Goal: Information Seeking & Learning: Learn about a topic

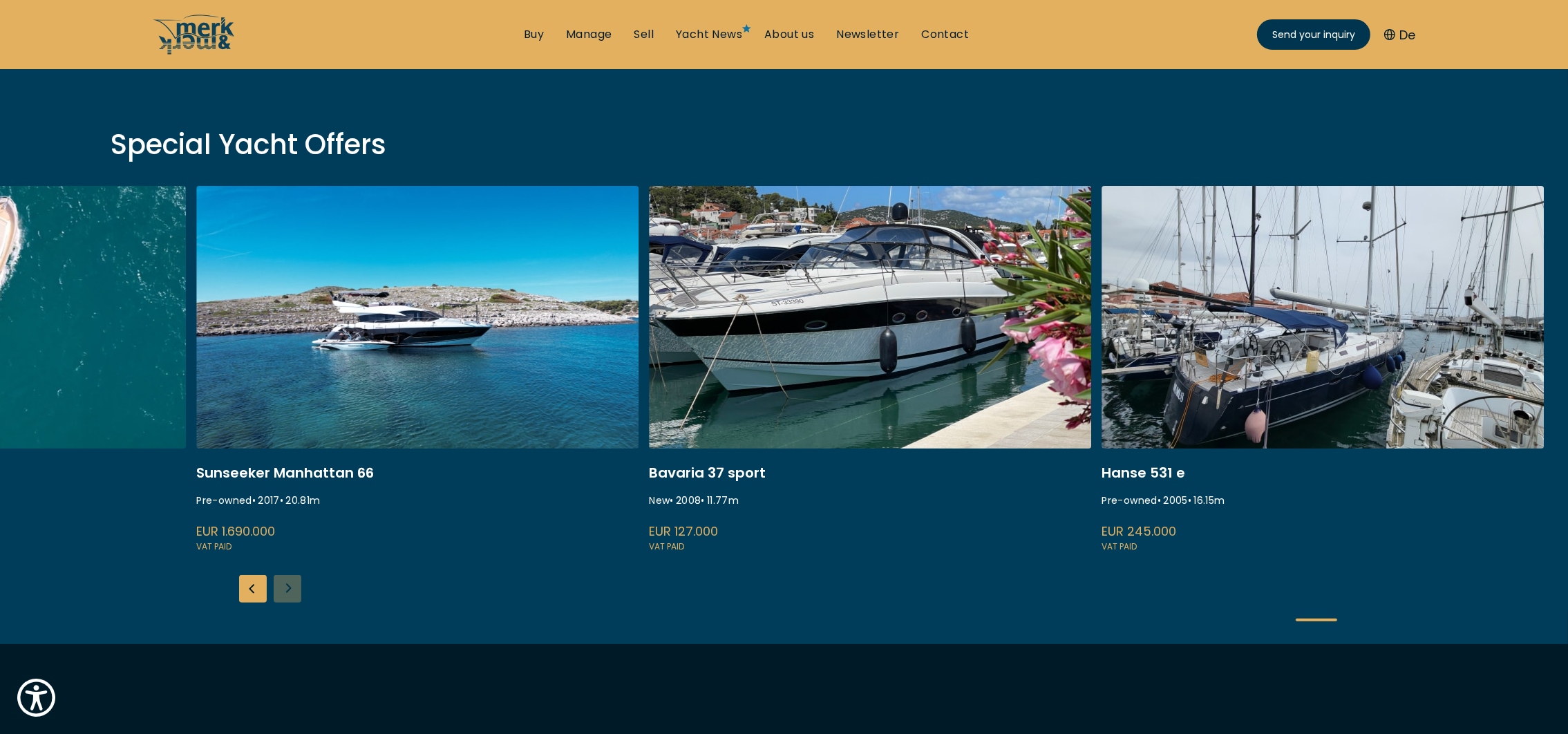
click at [471, 351] on link "ekstase" at bounding box center [417, 370] width 443 height 369
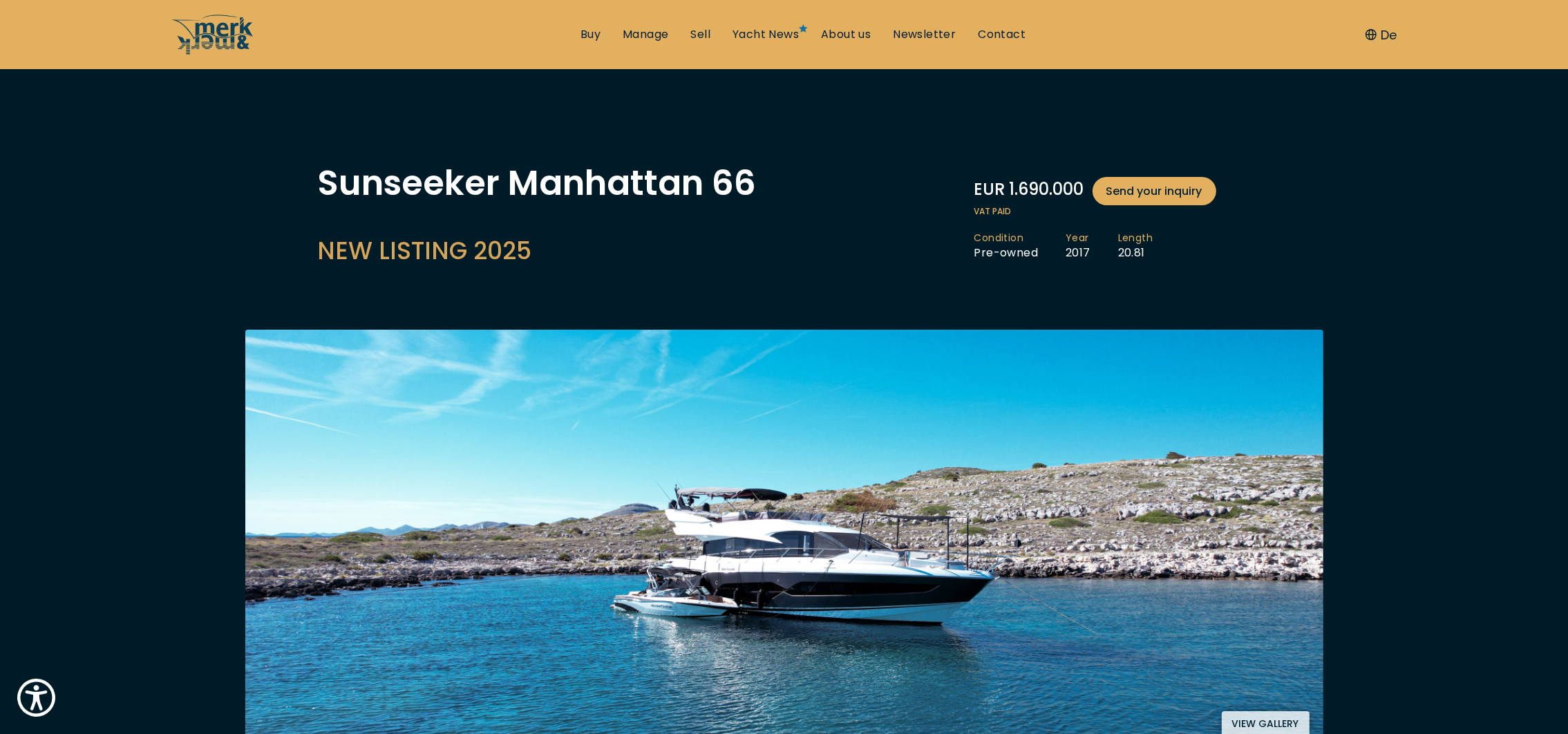
click at [517, 548] on img at bounding box center [784, 539] width 1078 height 421
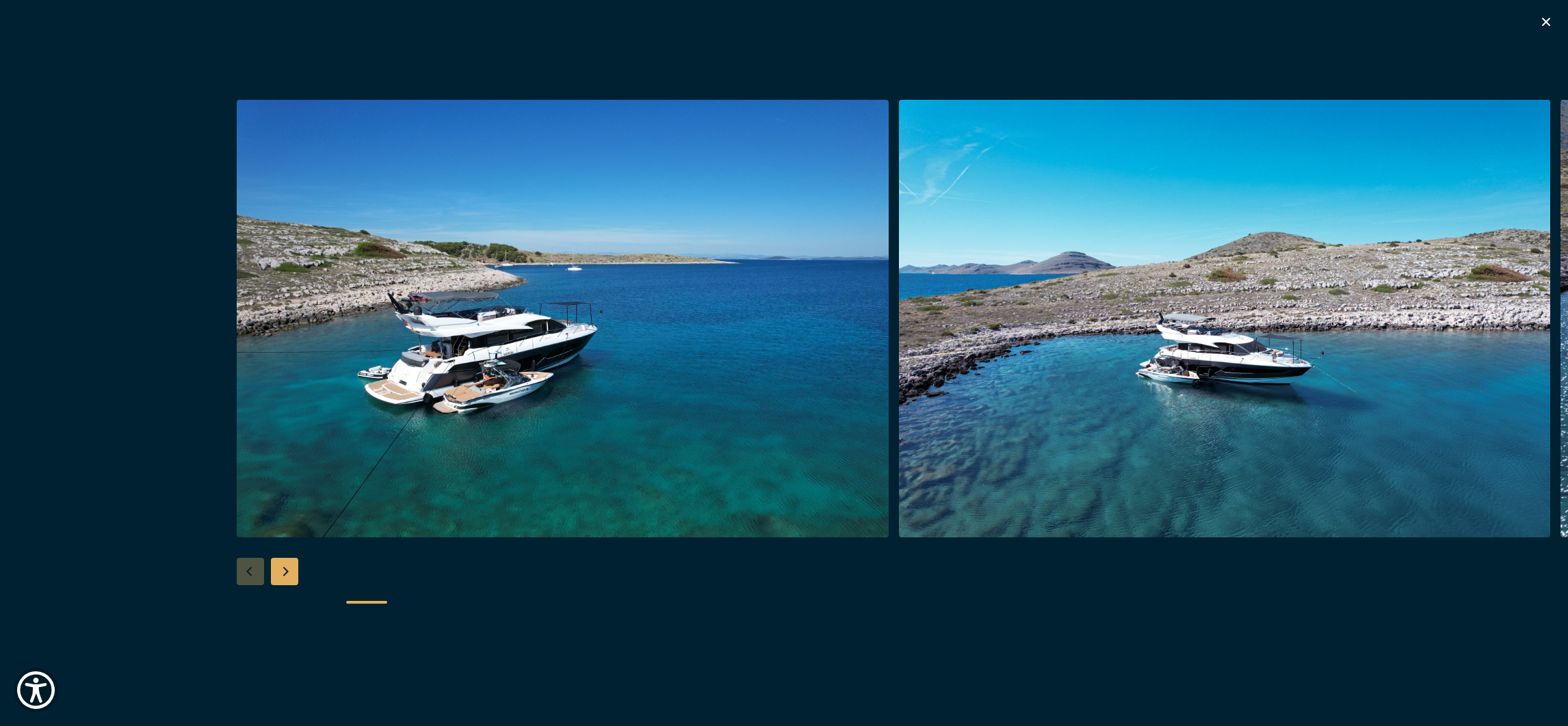
click at [290, 569] on div "Next slide" at bounding box center [284, 571] width 28 height 28
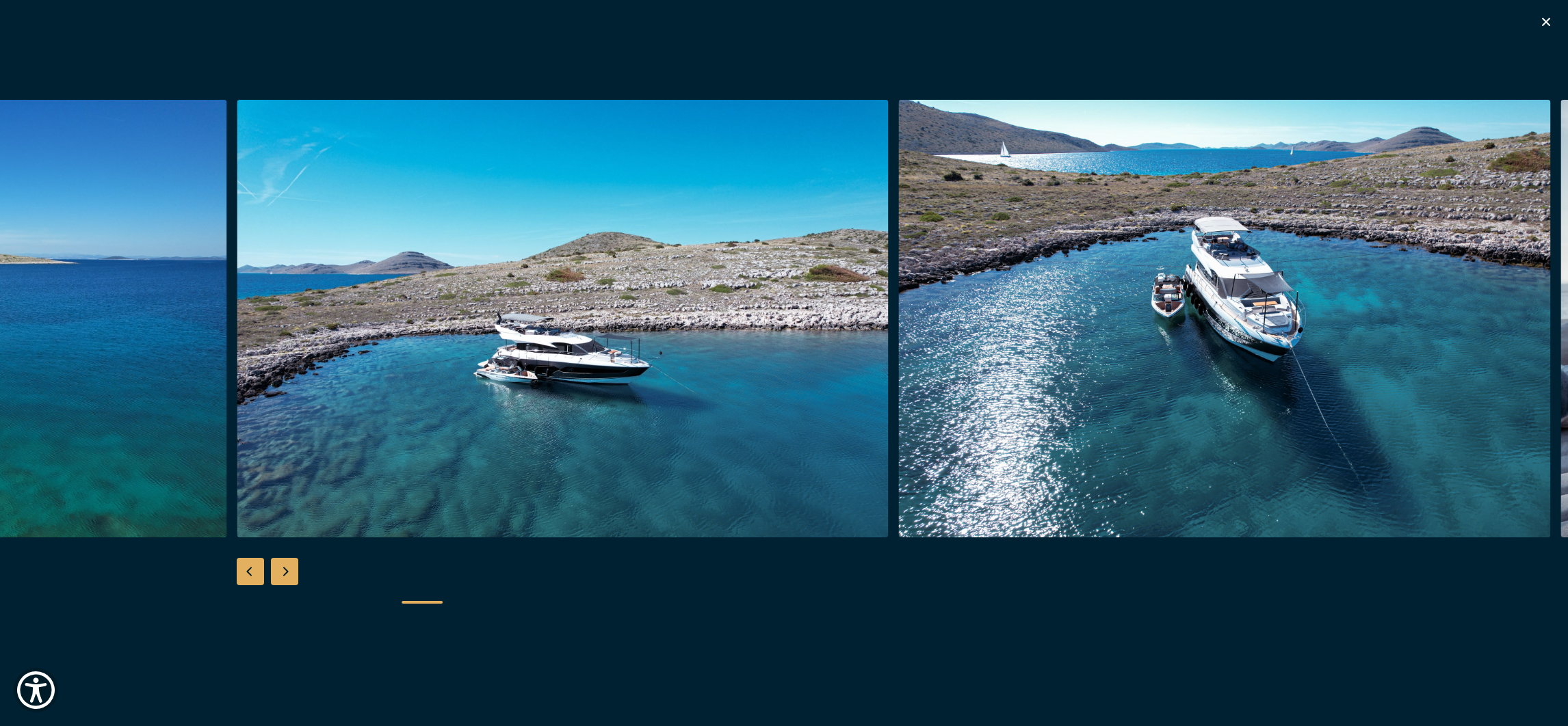
click at [289, 568] on div "Next slide" at bounding box center [284, 571] width 28 height 28
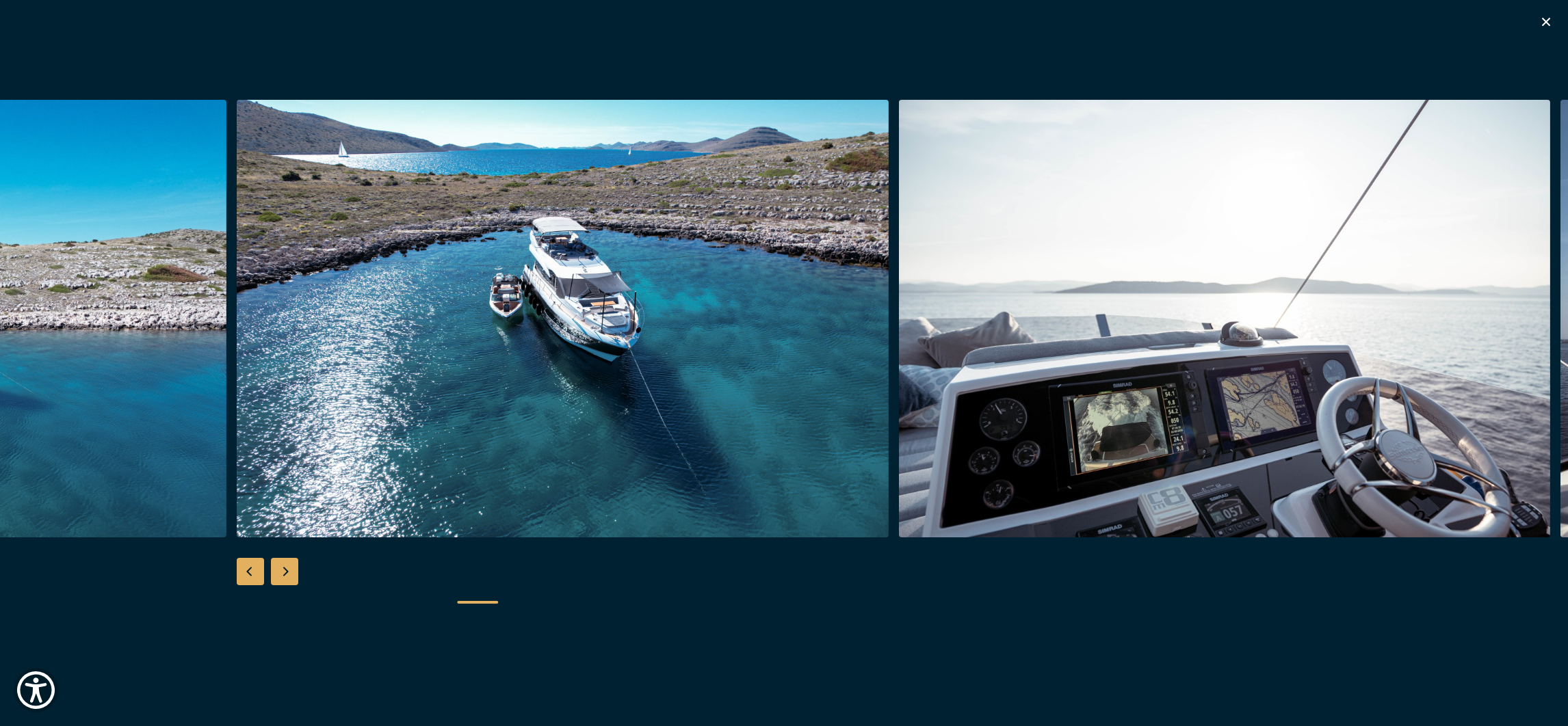
click at [289, 568] on div "Next slide" at bounding box center [284, 571] width 28 height 28
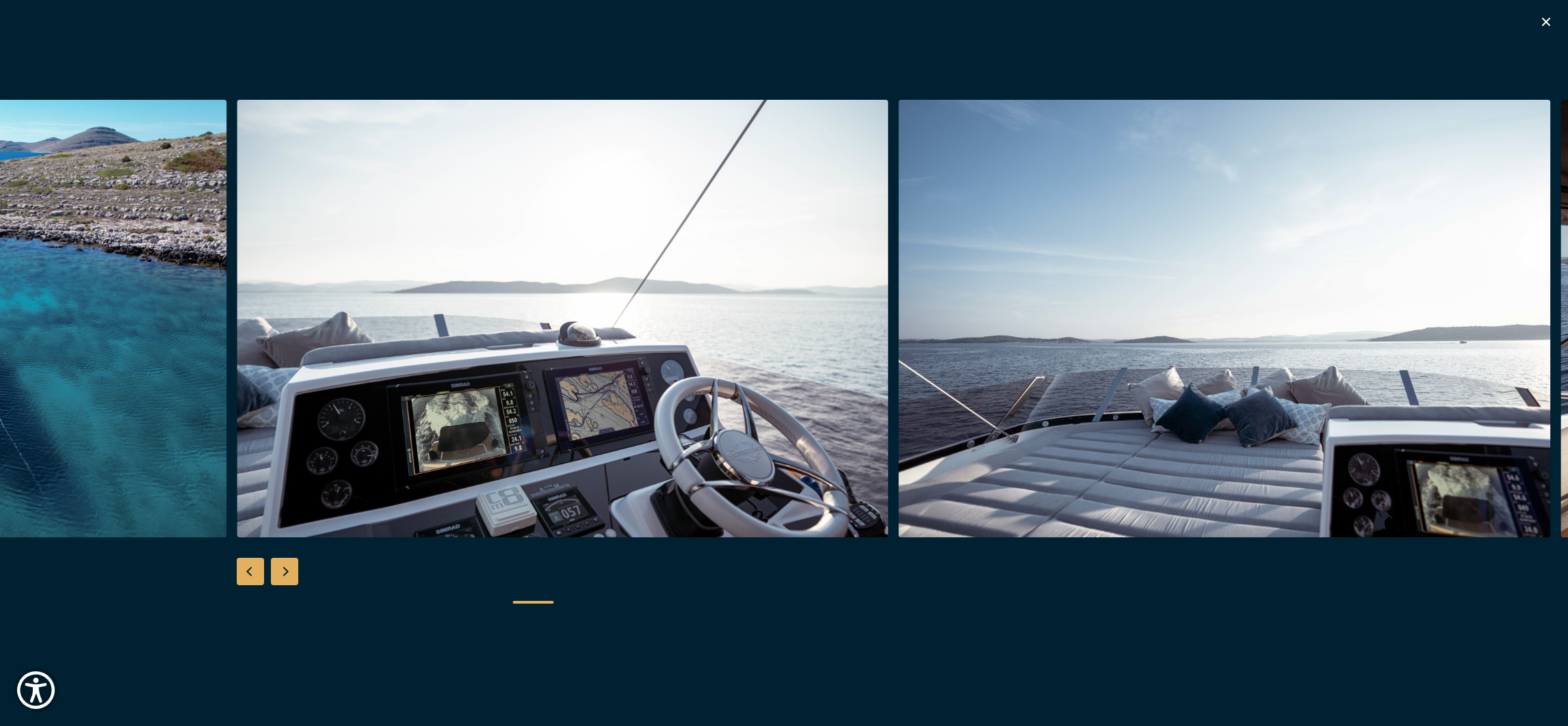
click at [289, 568] on div "Next slide" at bounding box center [284, 571] width 28 height 28
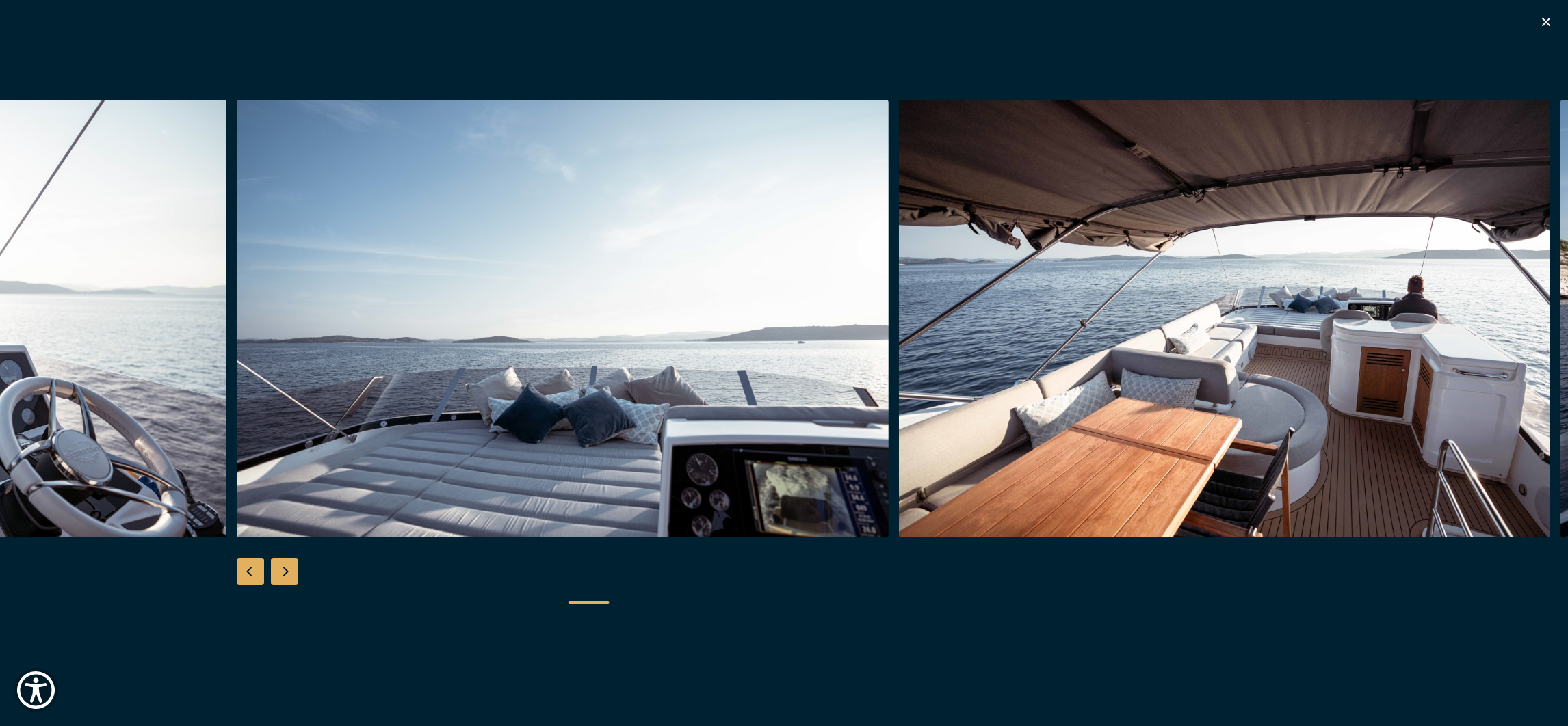
click at [289, 568] on div "Next slide" at bounding box center [284, 571] width 28 height 28
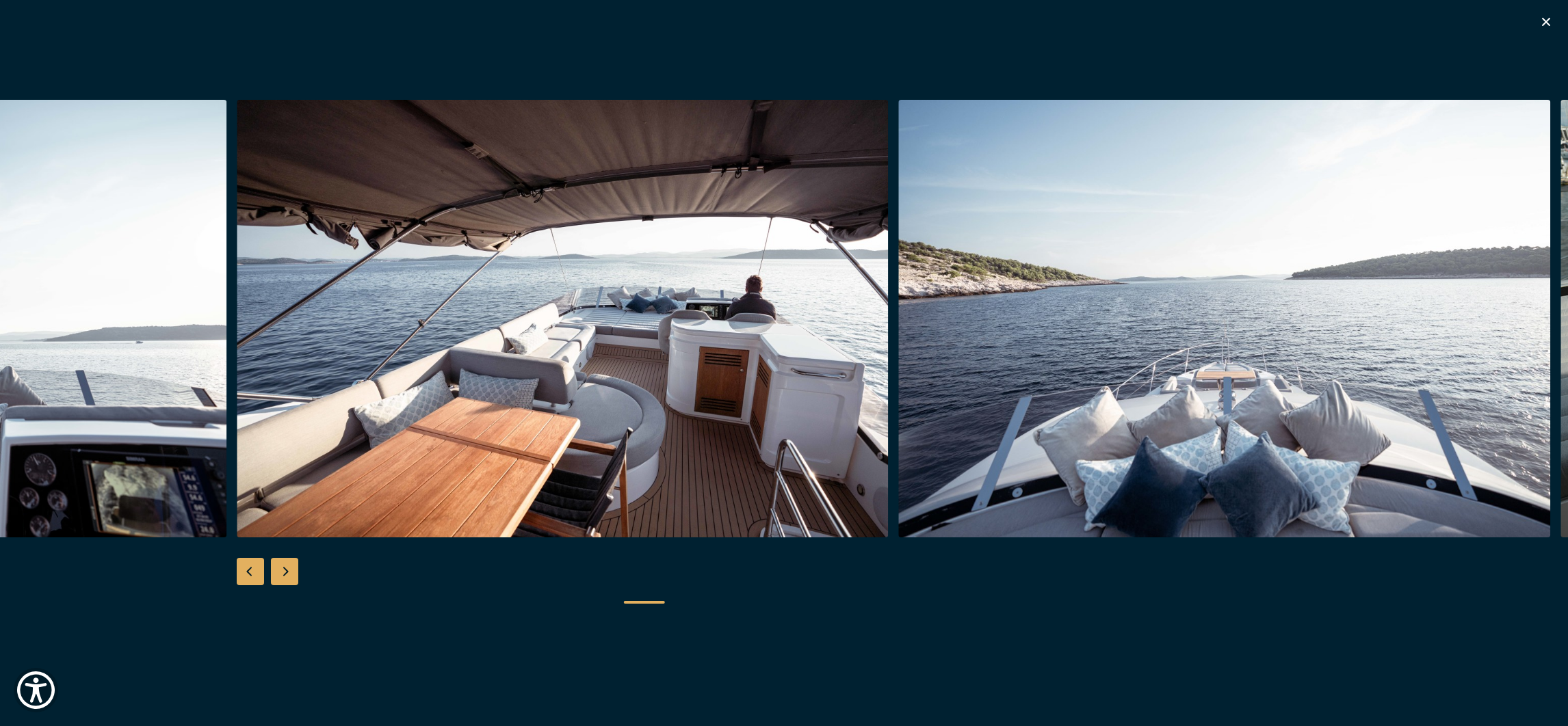
click at [289, 568] on div "Next slide" at bounding box center [284, 571] width 28 height 28
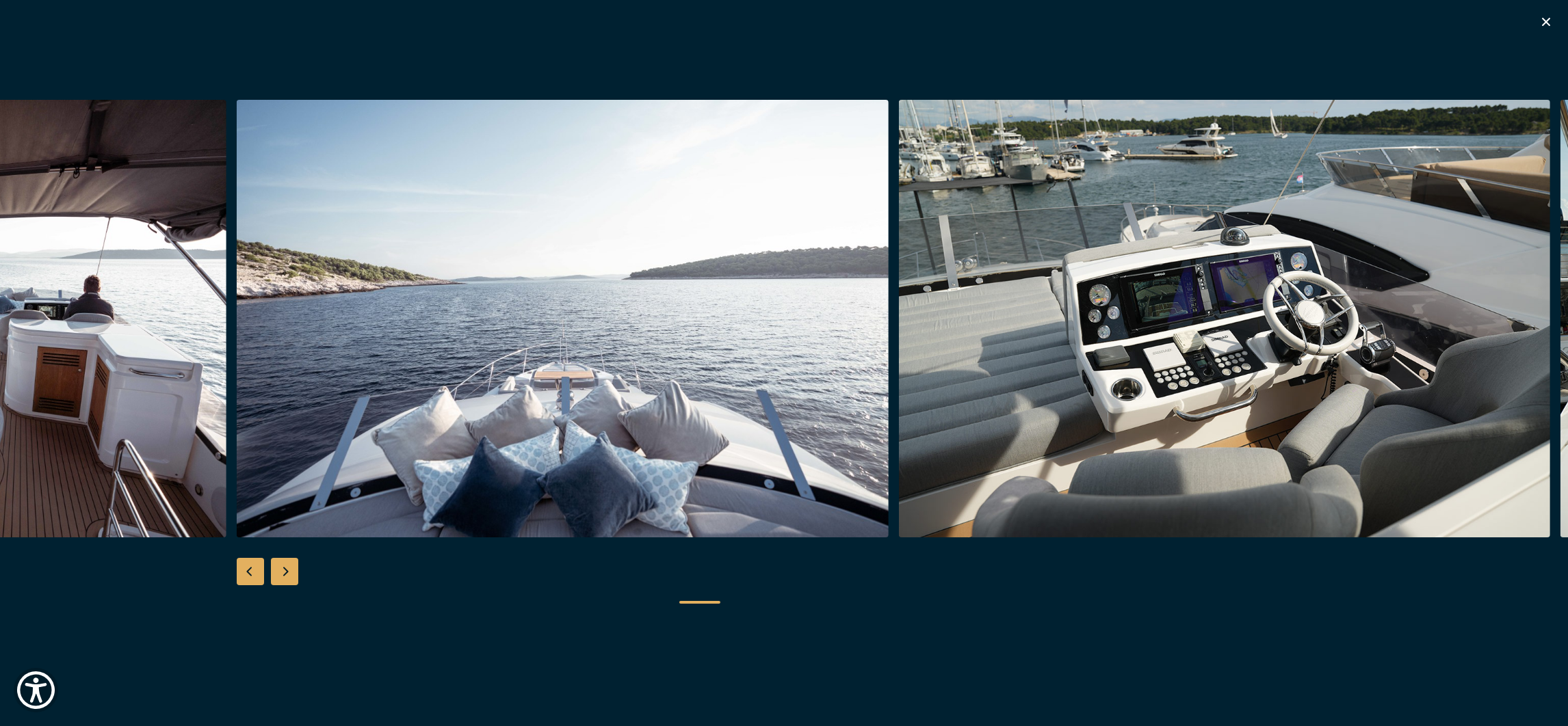
click at [289, 568] on div "Next slide" at bounding box center [284, 571] width 28 height 28
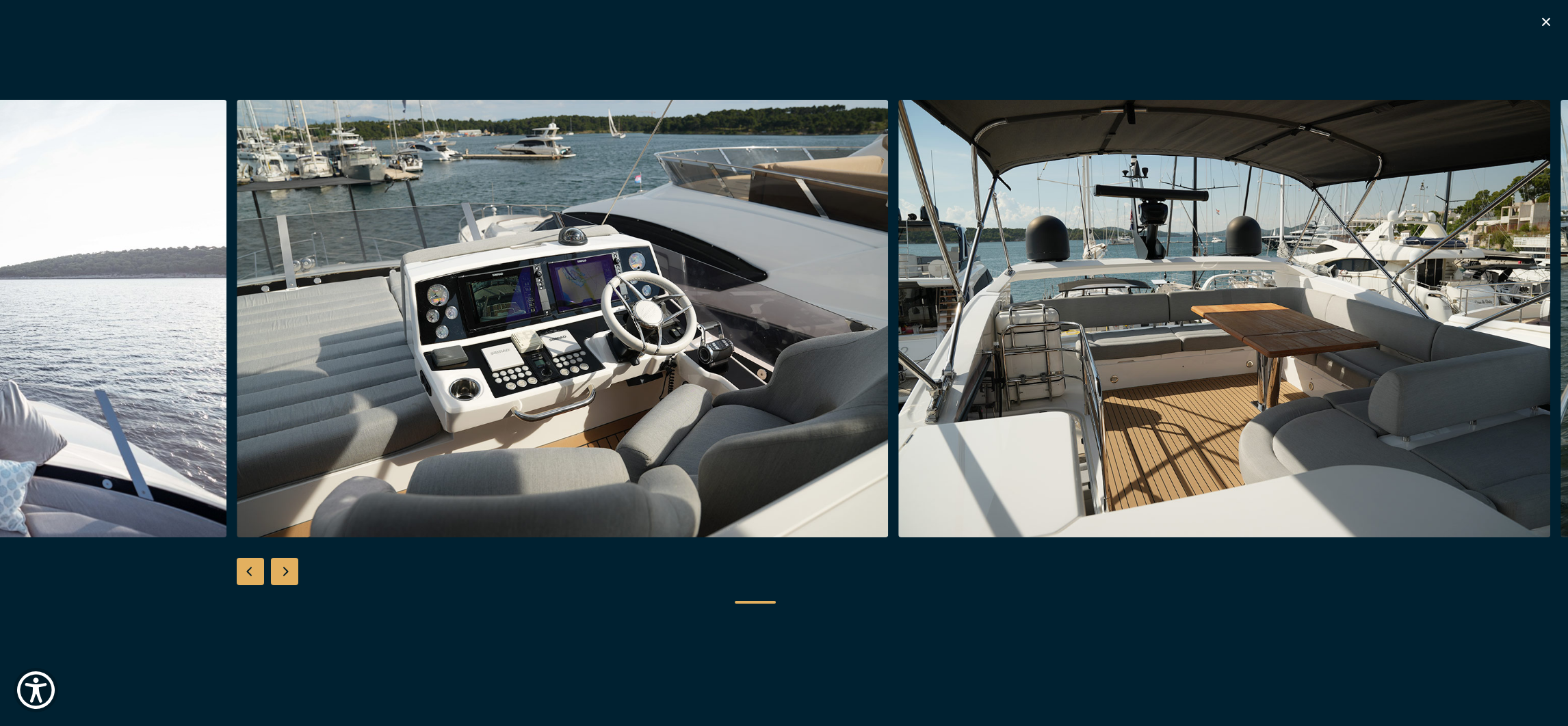
click at [288, 568] on div "Next slide" at bounding box center [284, 571] width 28 height 28
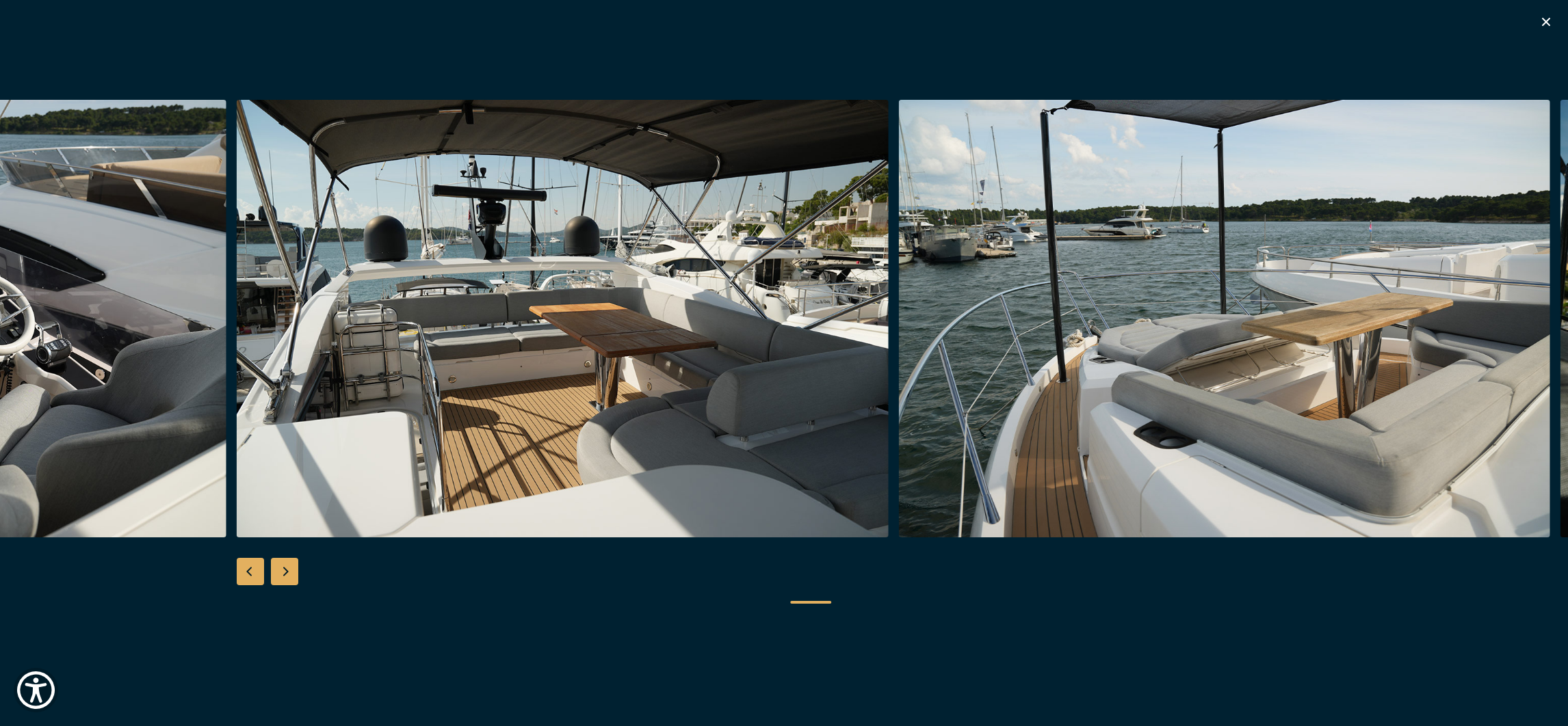
click at [288, 568] on div "Next slide" at bounding box center [284, 571] width 28 height 28
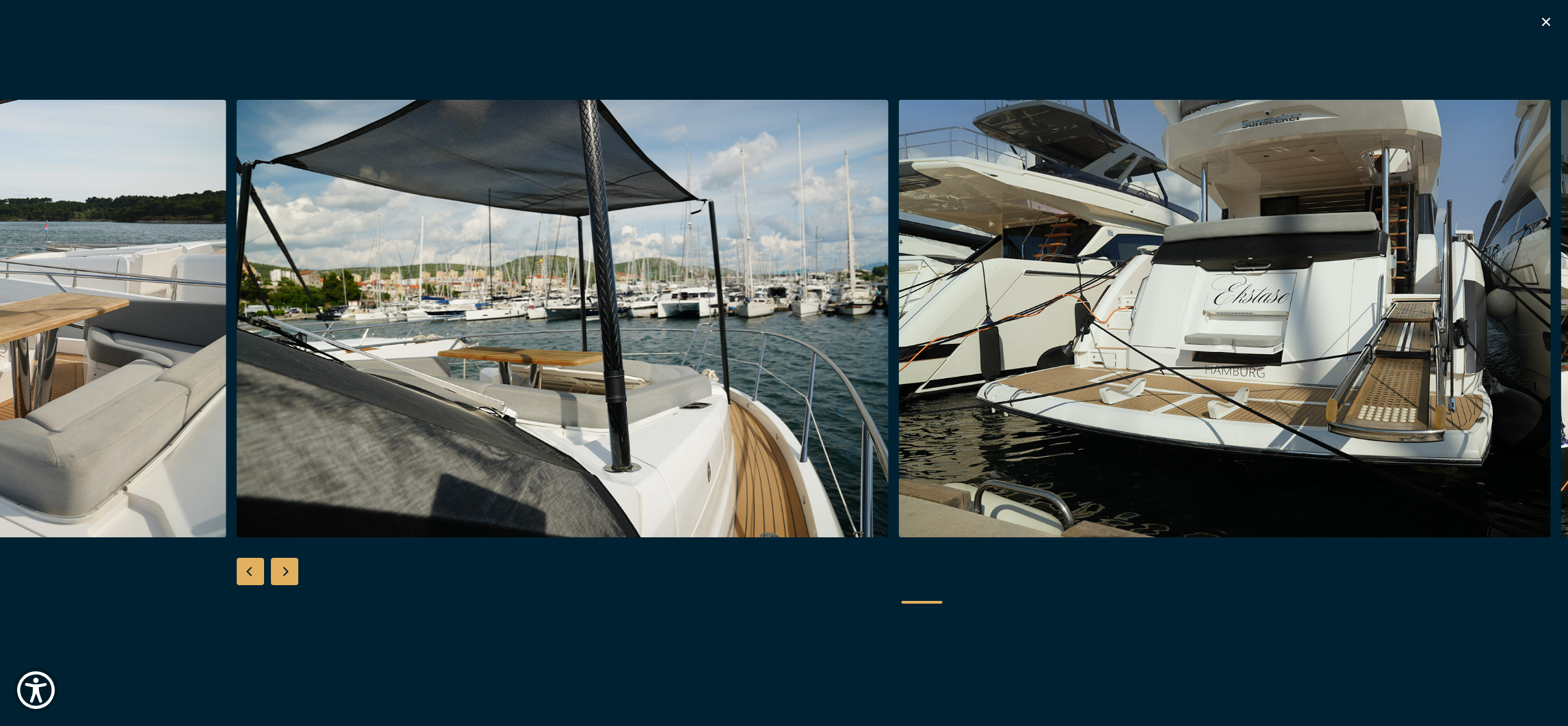
click at [288, 568] on div "Next slide" at bounding box center [284, 571] width 28 height 28
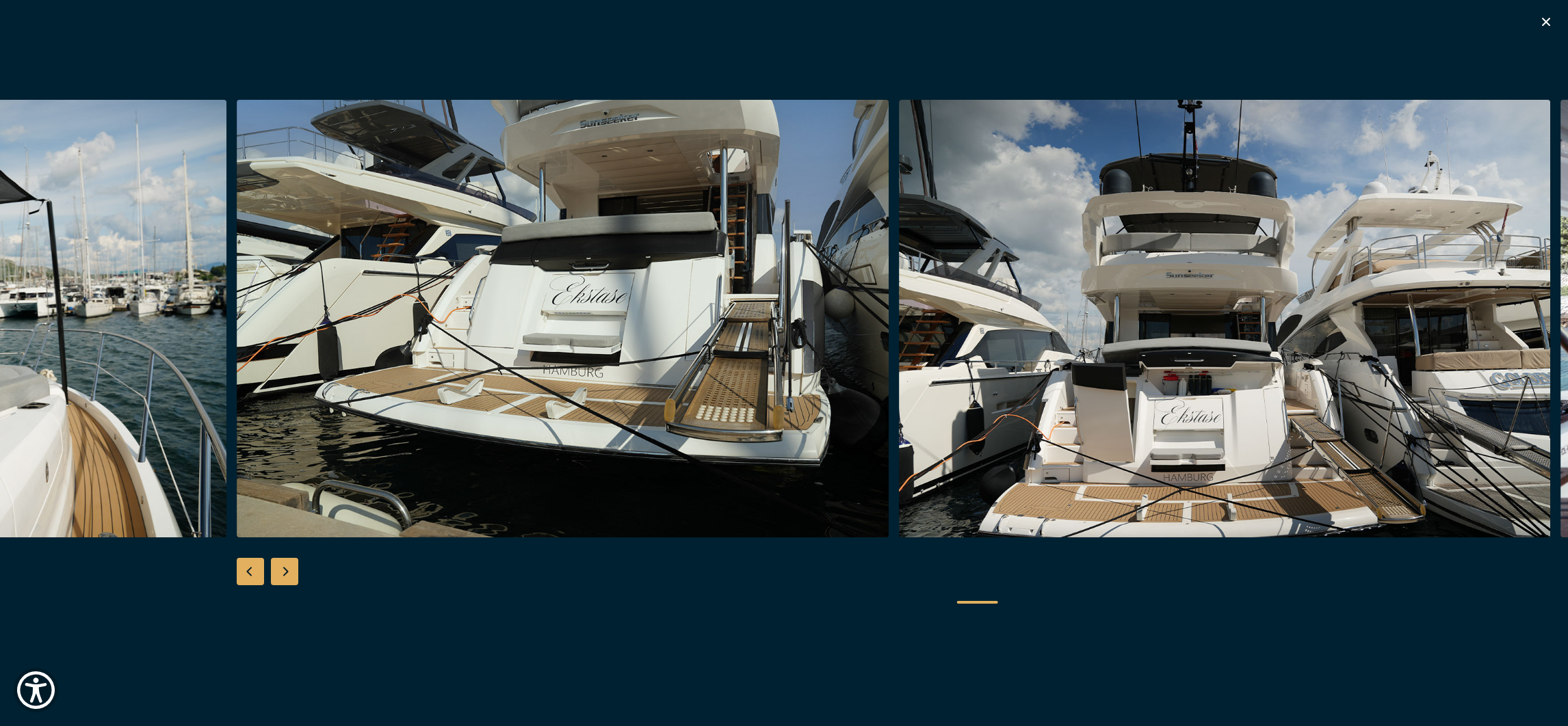
click at [288, 568] on div "Next slide" at bounding box center [284, 571] width 28 height 28
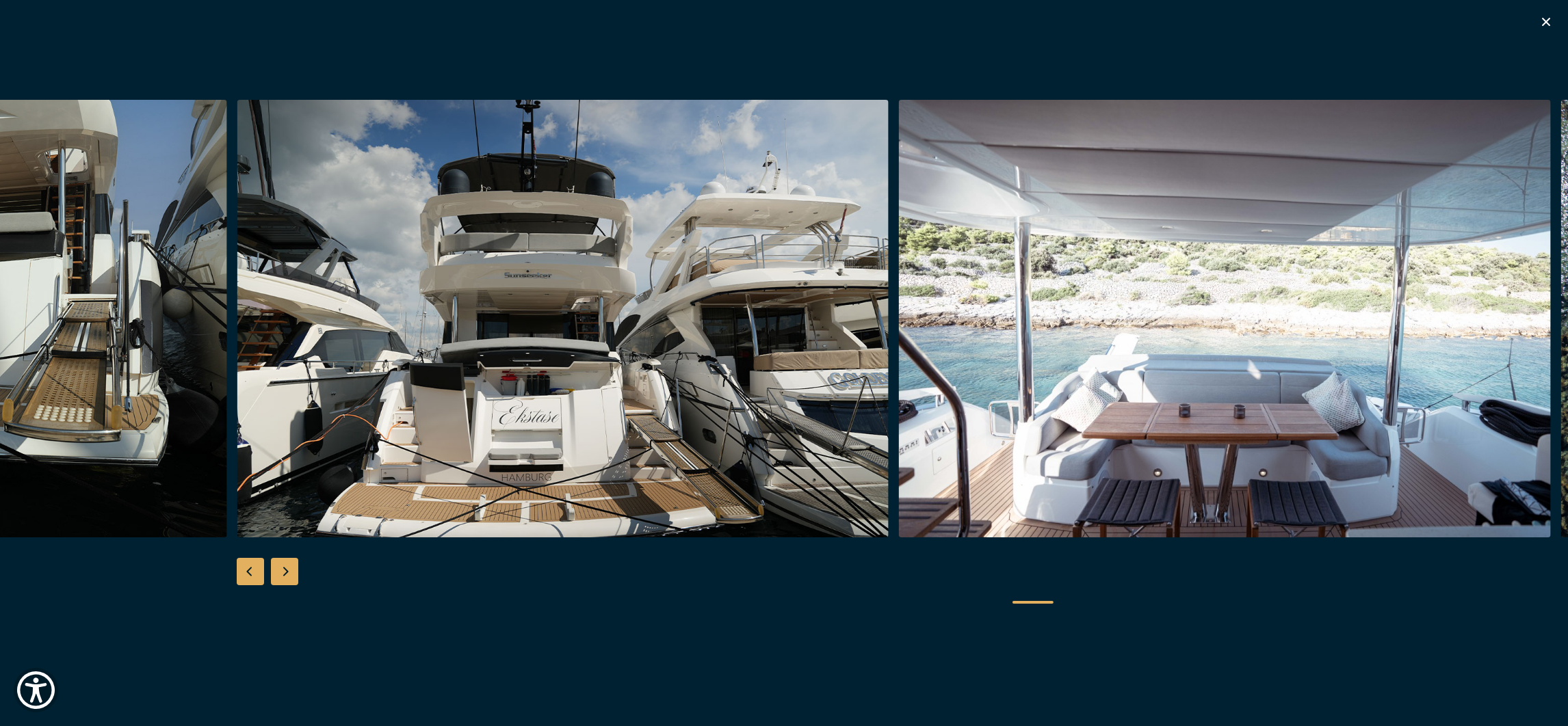
click at [288, 568] on div "Next slide" at bounding box center [284, 571] width 28 height 28
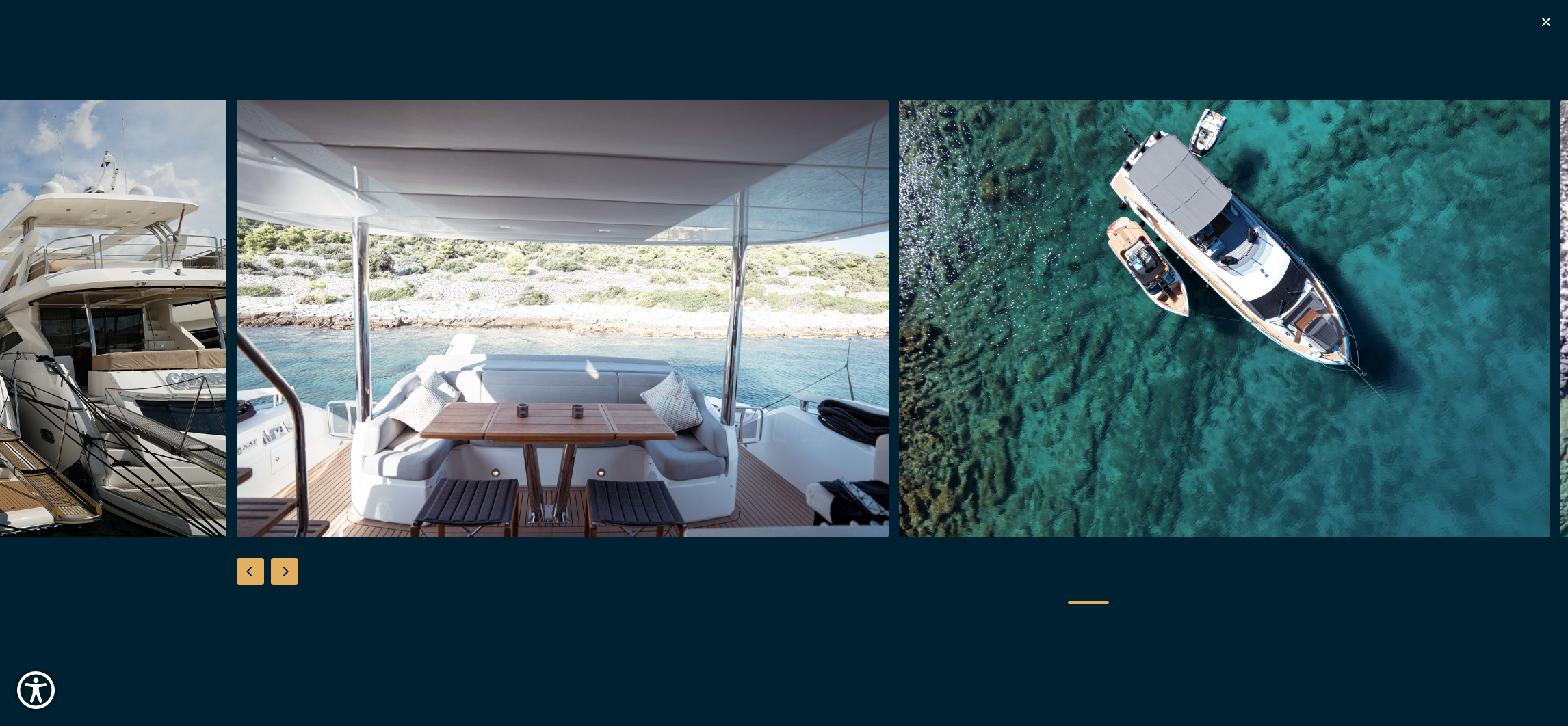
click at [288, 568] on div "Next slide" at bounding box center [284, 571] width 28 height 28
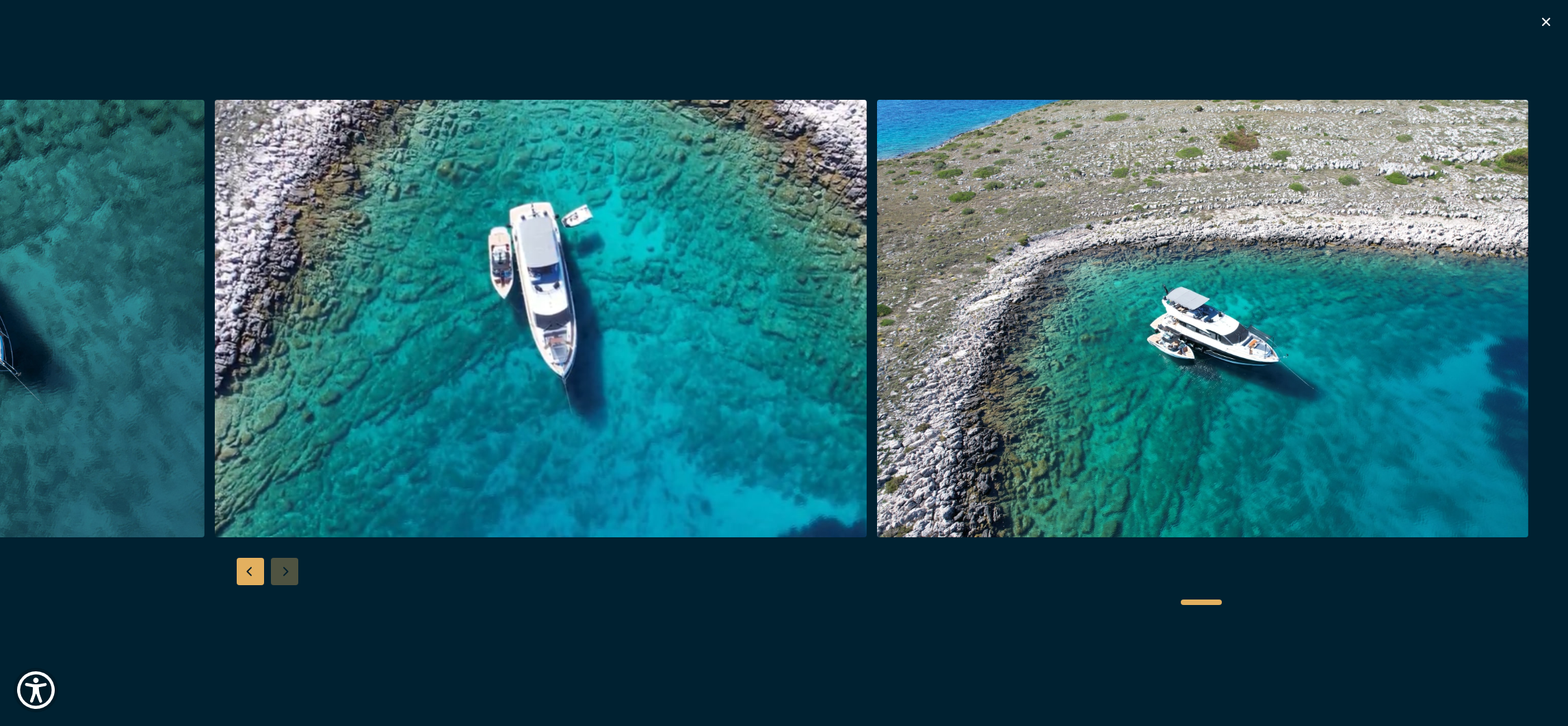
click at [1370, 581] on div at bounding box center [784, 363] width 1568 height 526
click at [1544, 20] on icon "button" at bounding box center [1546, 22] width 8 height 8
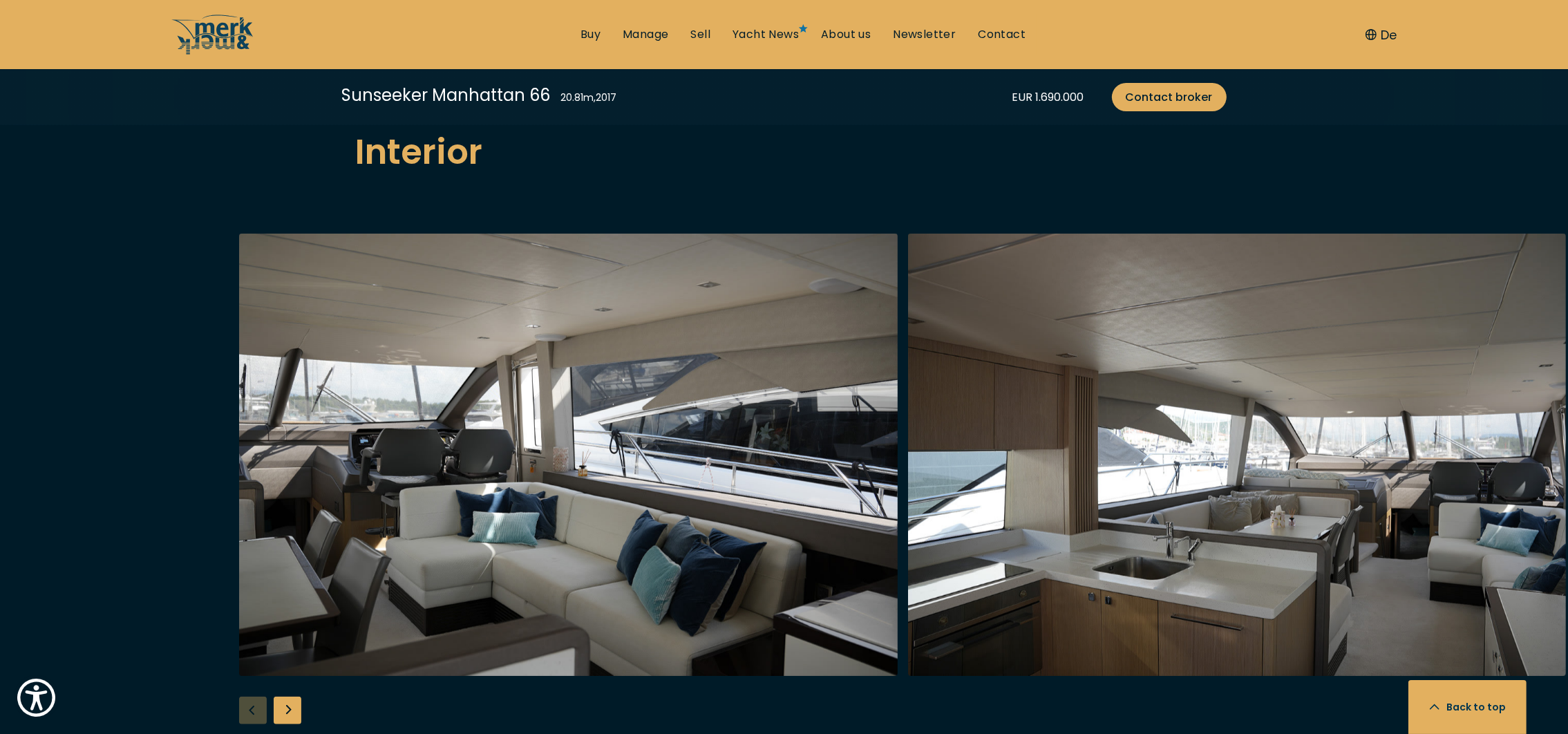
scroll to position [2177, 0]
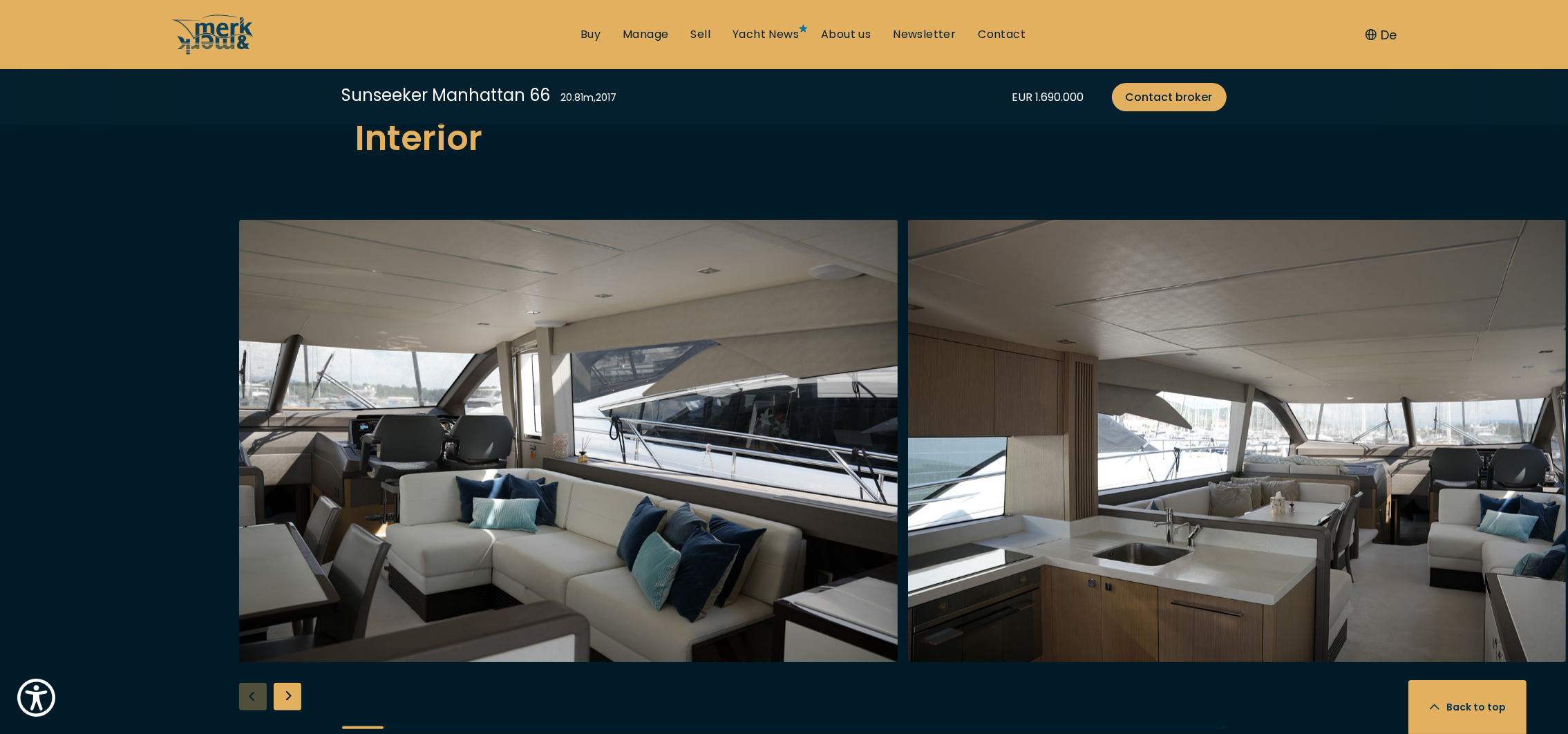
click at [291, 683] on div "Next slide" at bounding box center [287, 697] width 28 height 28
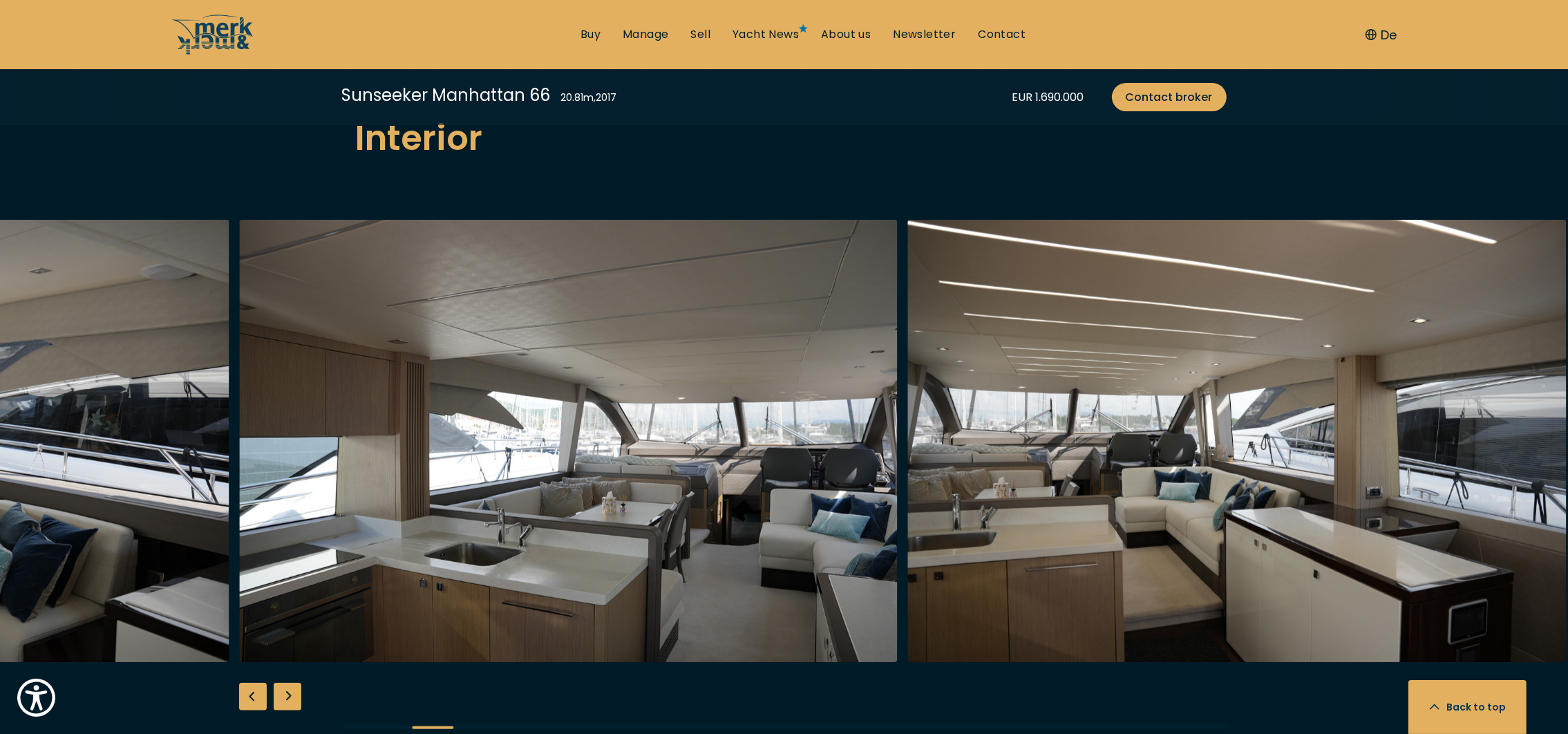
click at [291, 683] on div "Next slide" at bounding box center [287, 697] width 28 height 28
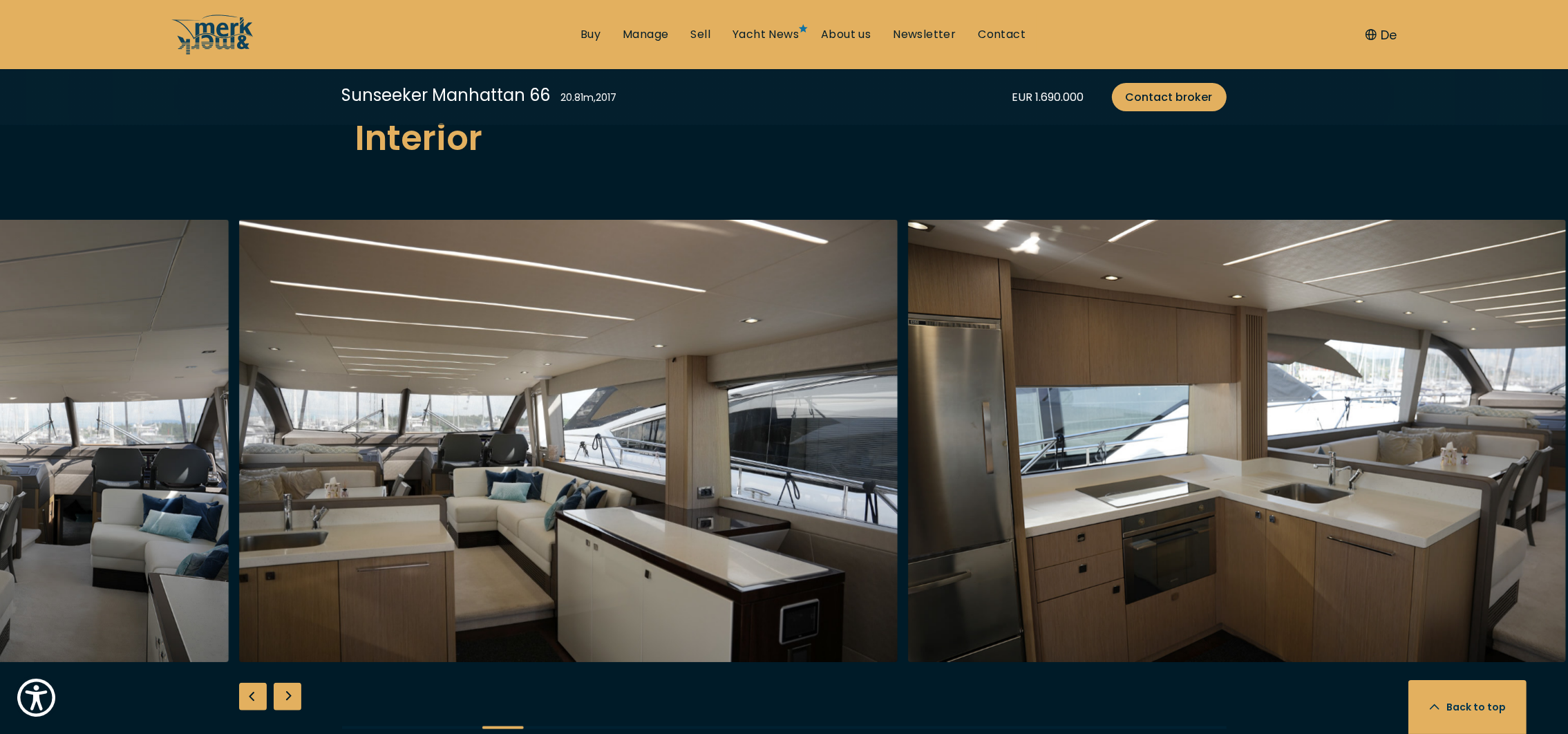
click at [291, 683] on div "Next slide" at bounding box center [287, 697] width 28 height 28
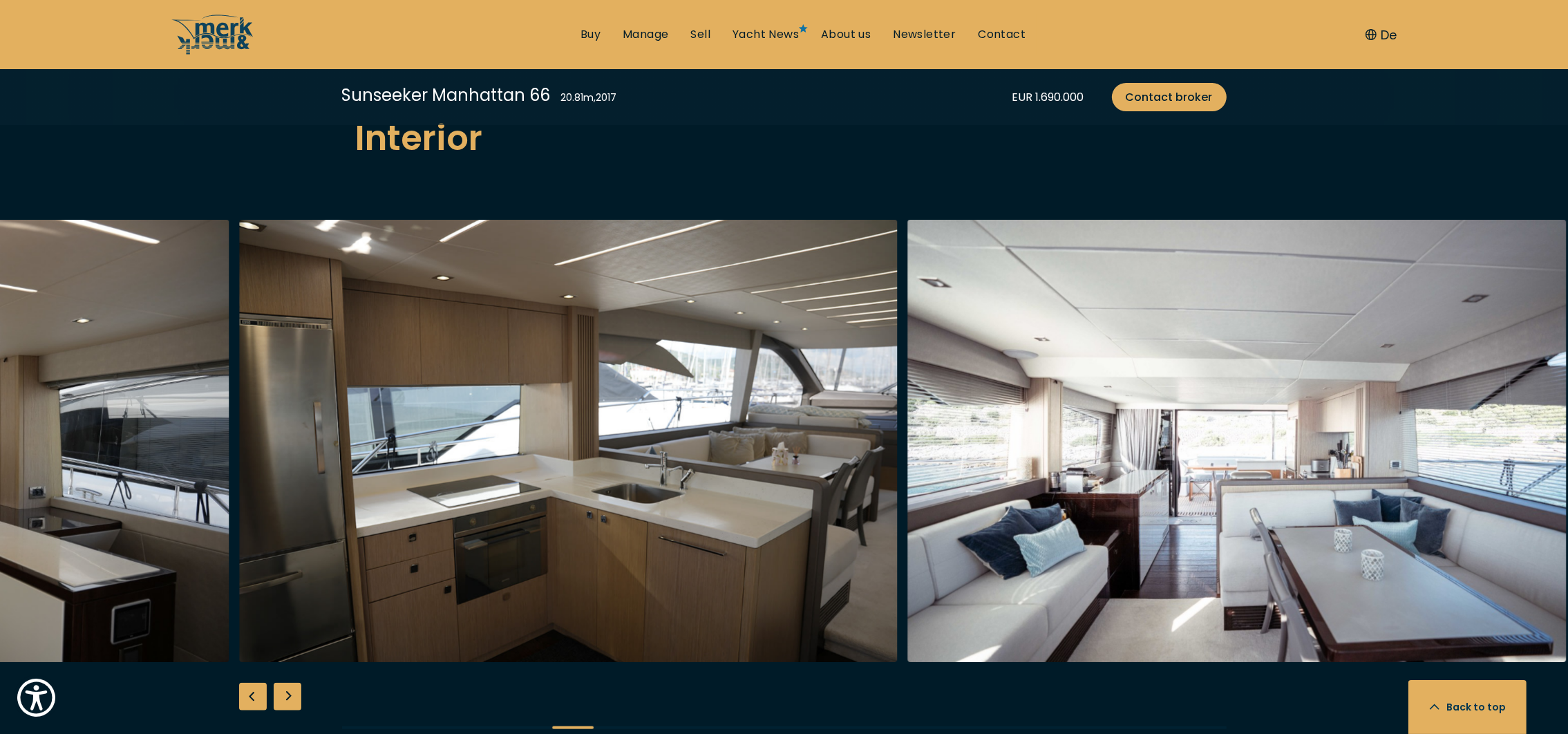
click at [291, 683] on div "Next slide" at bounding box center [287, 697] width 28 height 28
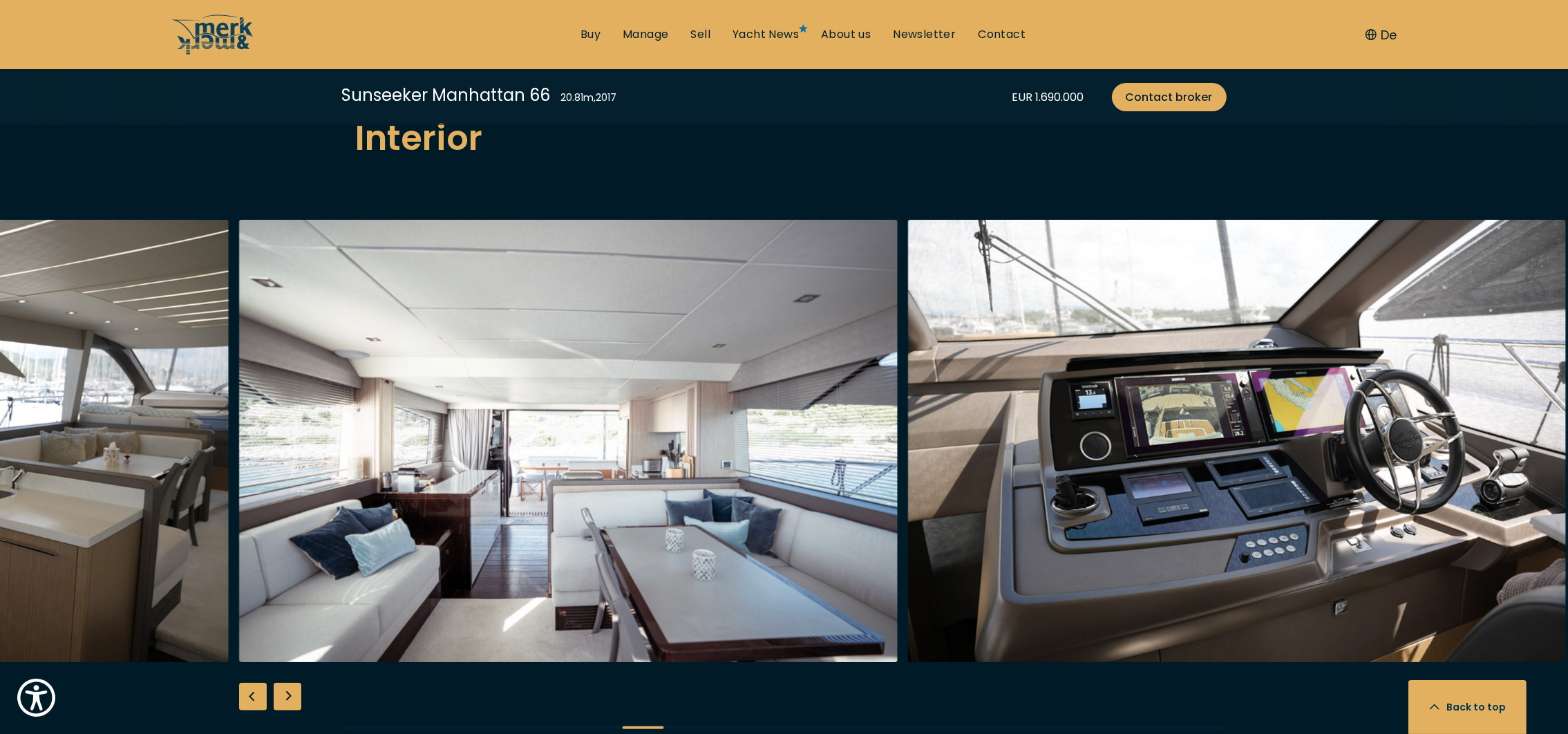
click at [291, 683] on div "Next slide" at bounding box center [287, 697] width 28 height 28
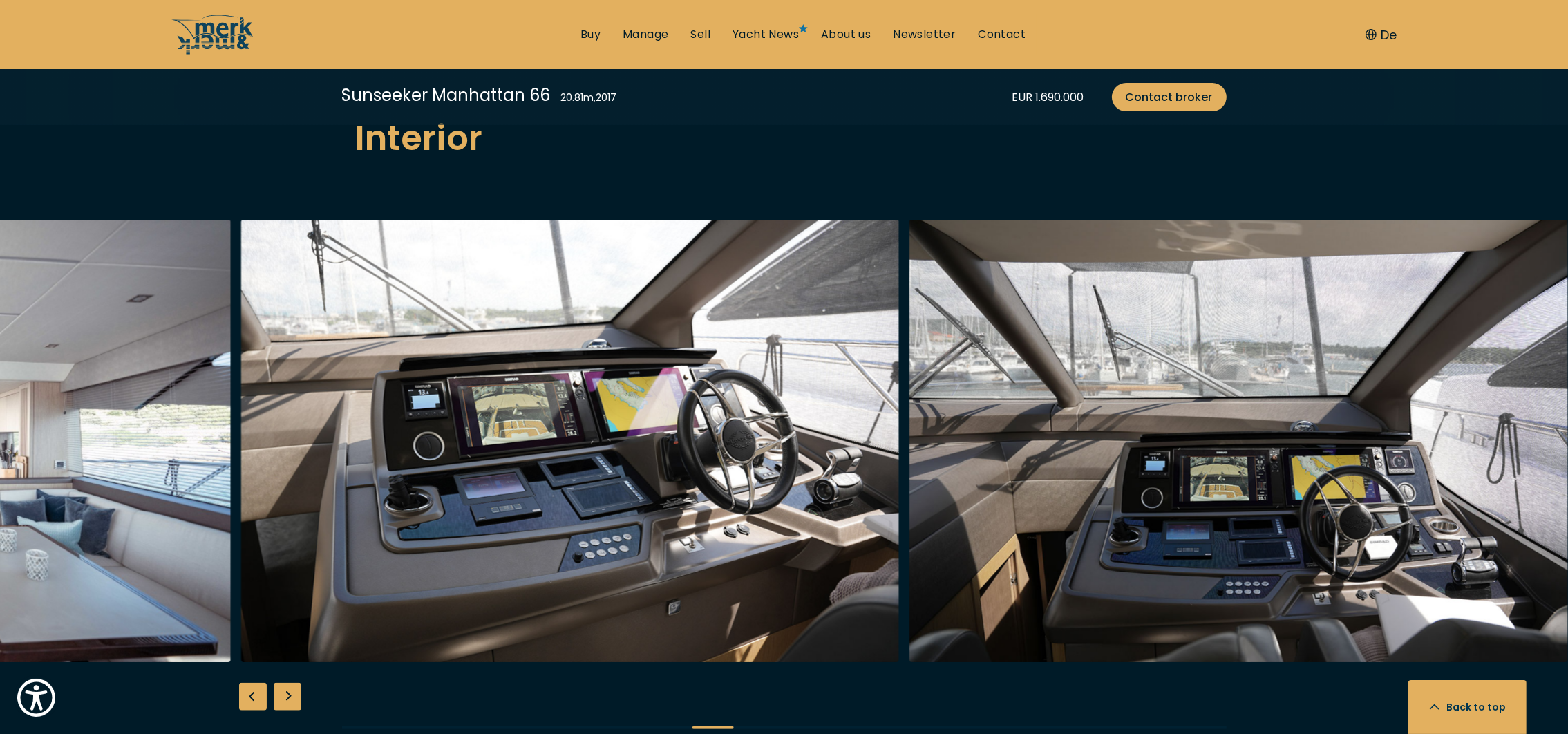
click at [288, 683] on div "Next slide" at bounding box center [287, 697] width 28 height 28
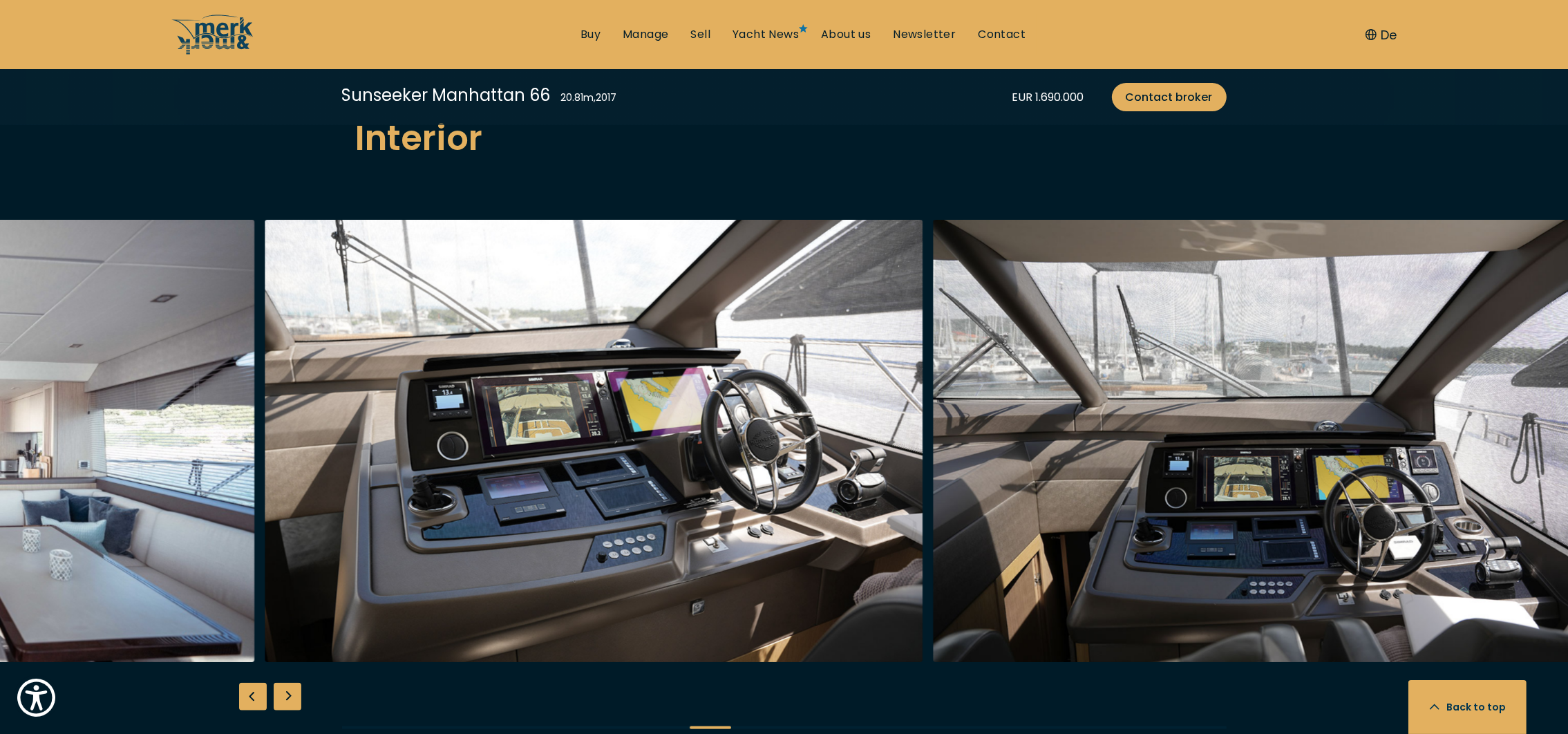
click at [284, 683] on div "Next slide" at bounding box center [287, 697] width 28 height 28
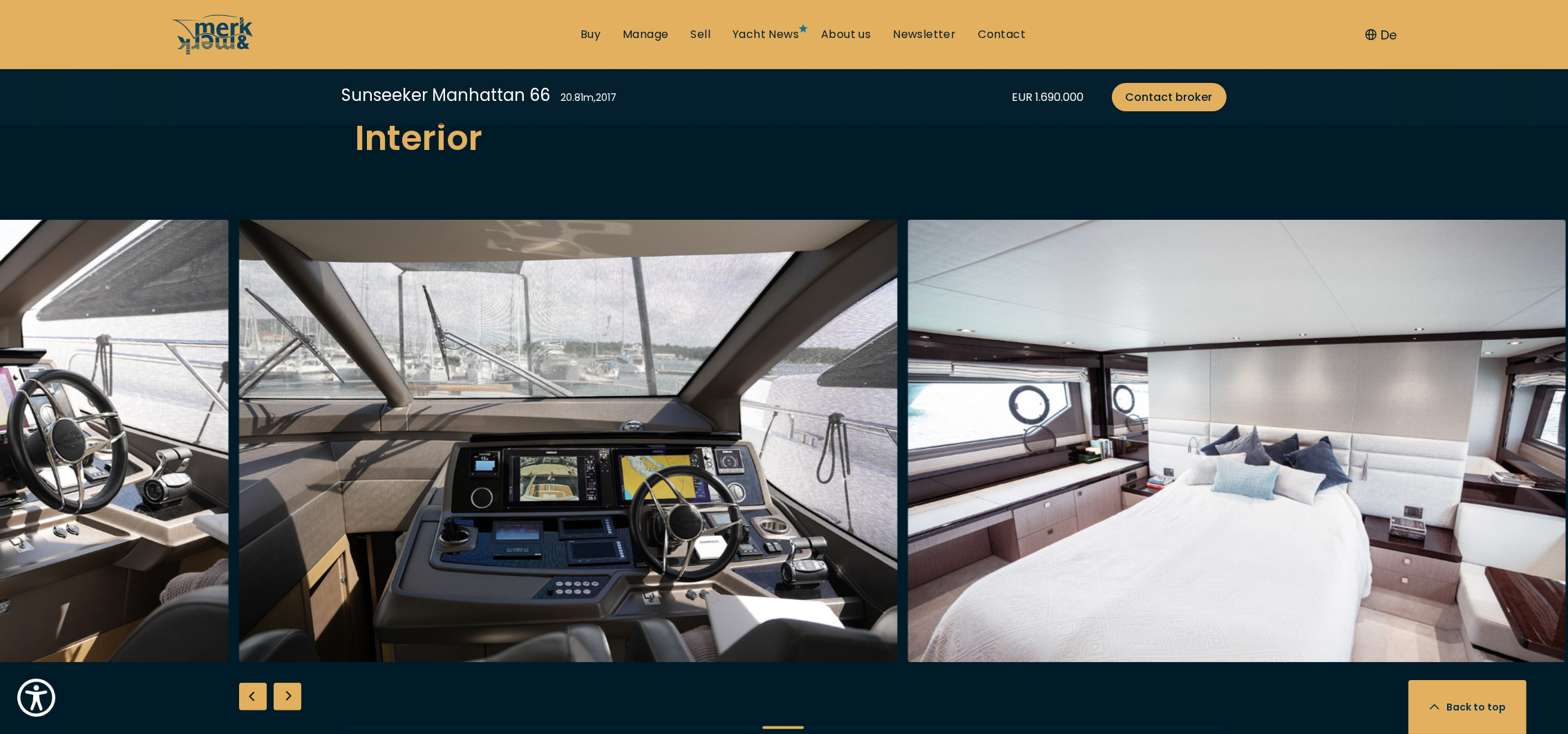
click at [284, 683] on div "Next slide" at bounding box center [287, 697] width 28 height 28
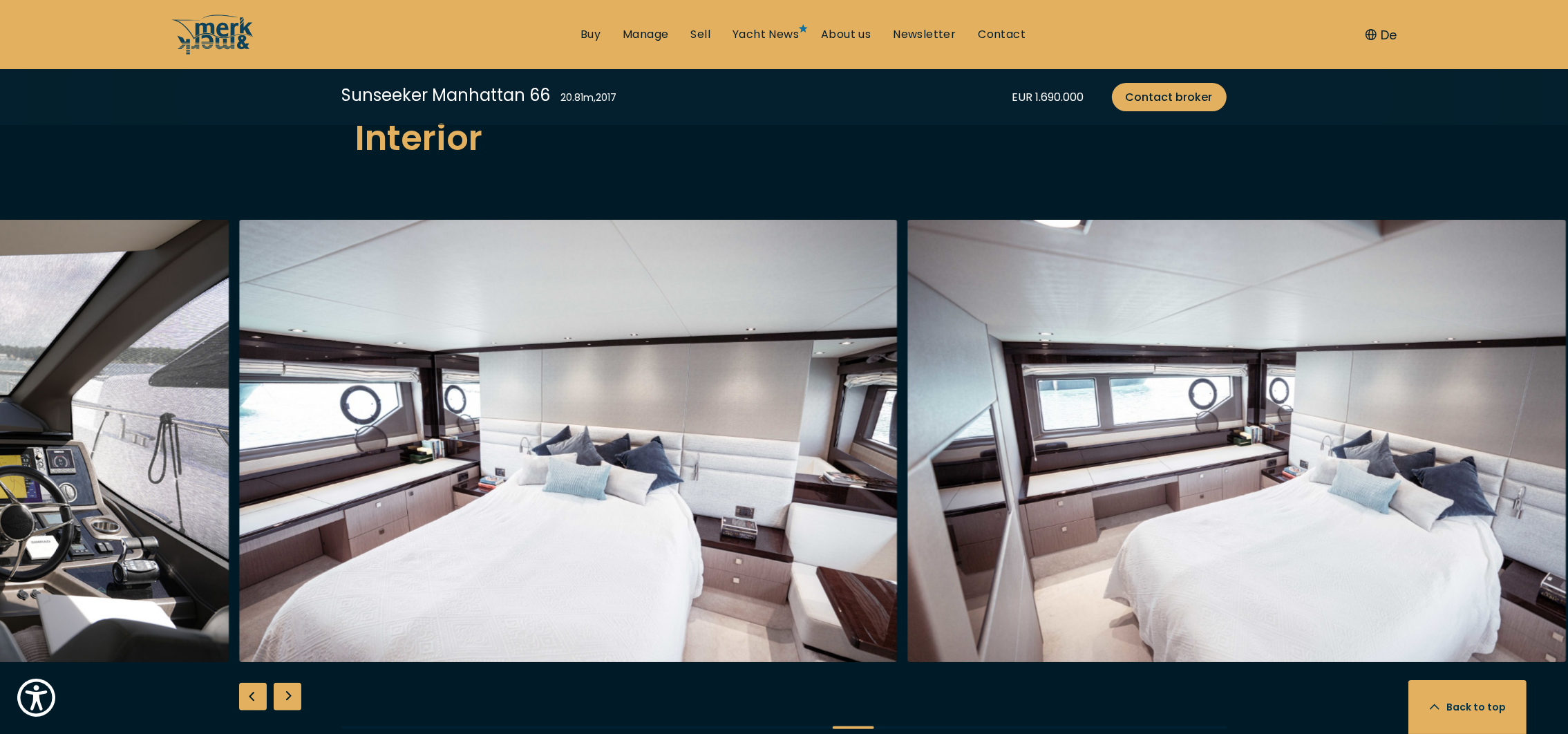
click at [284, 683] on div "Next slide" at bounding box center [287, 697] width 28 height 28
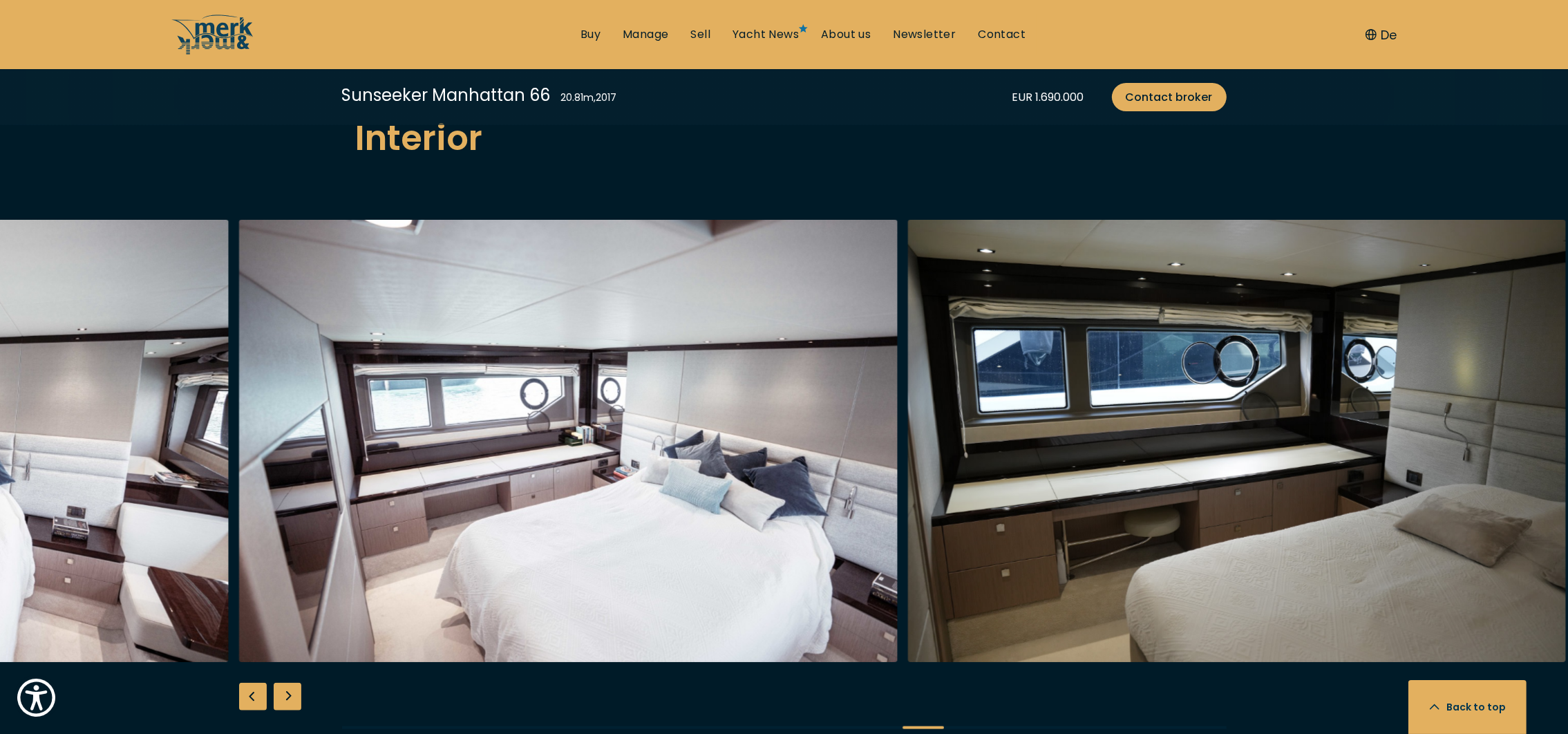
click at [284, 683] on div "Next slide" at bounding box center [287, 697] width 28 height 28
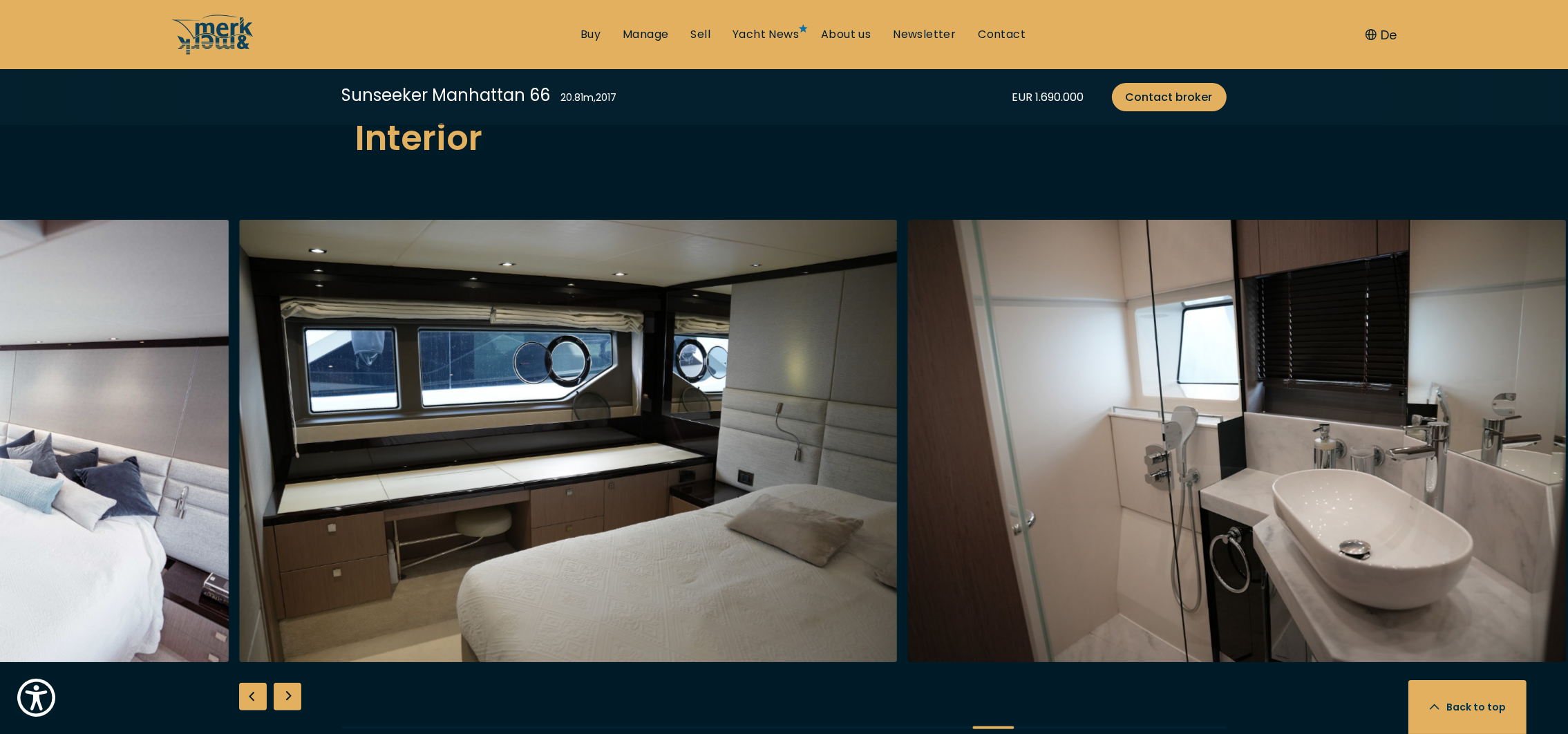
click at [284, 683] on div "Next slide" at bounding box center [287, 697] width 28 height 28
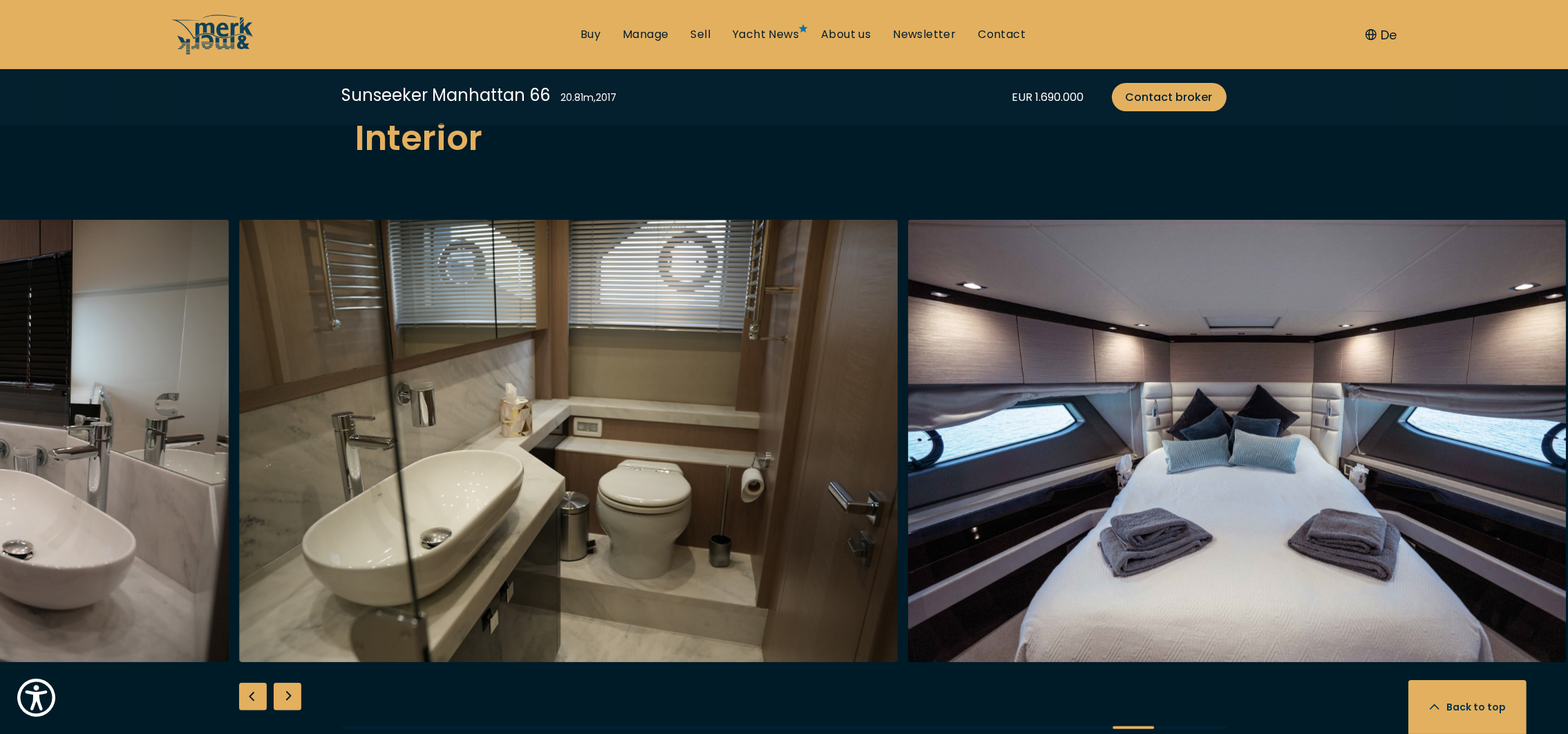
click at [284, 683] on div "Next slide" at bounding box center [287, 697] width 28 height 28
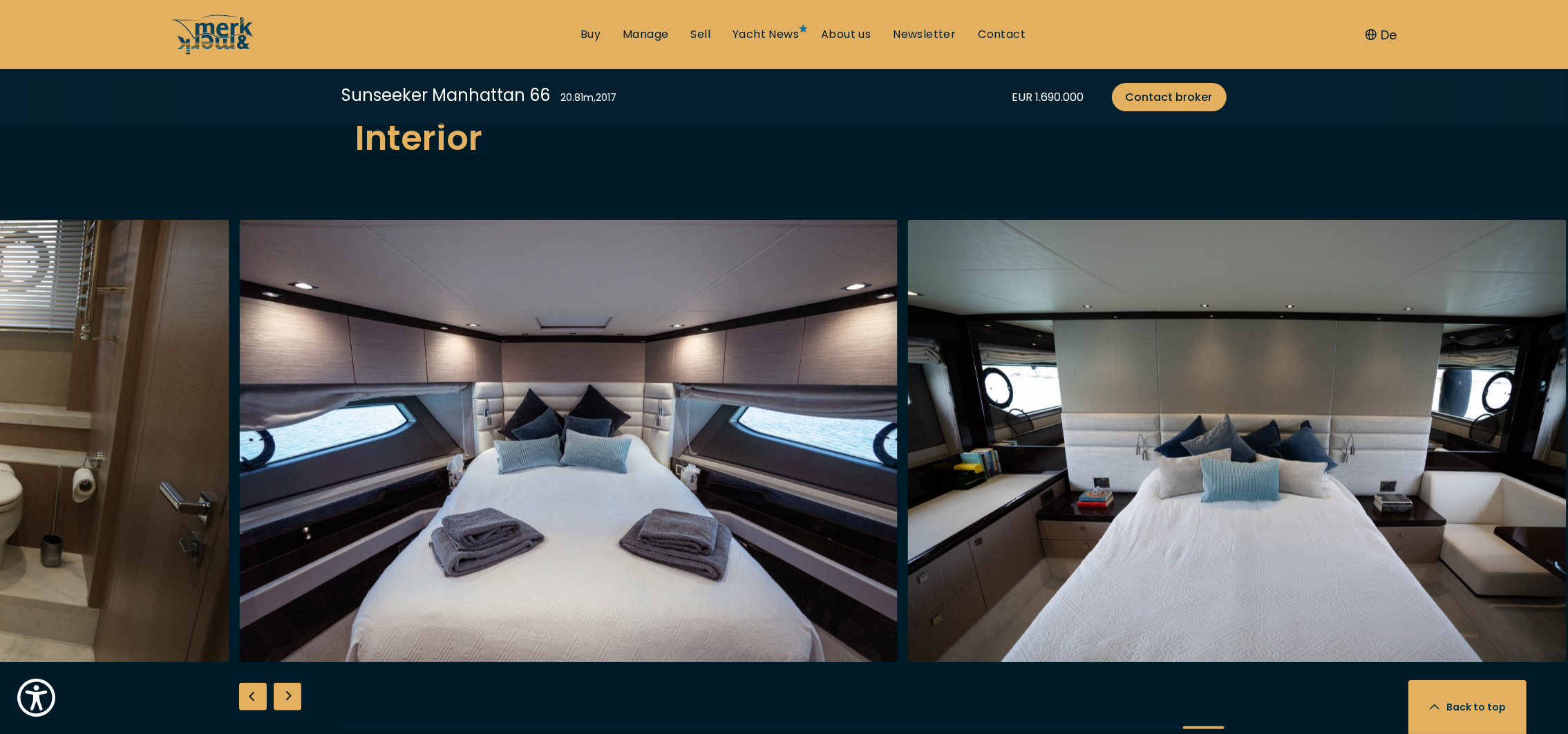
click at [284, 683] on div "Next slide" at bounding box center [287, 697] width 28 height 28
click at [284, 669] on div at bounding box center [784, 486] width 1568 height 532
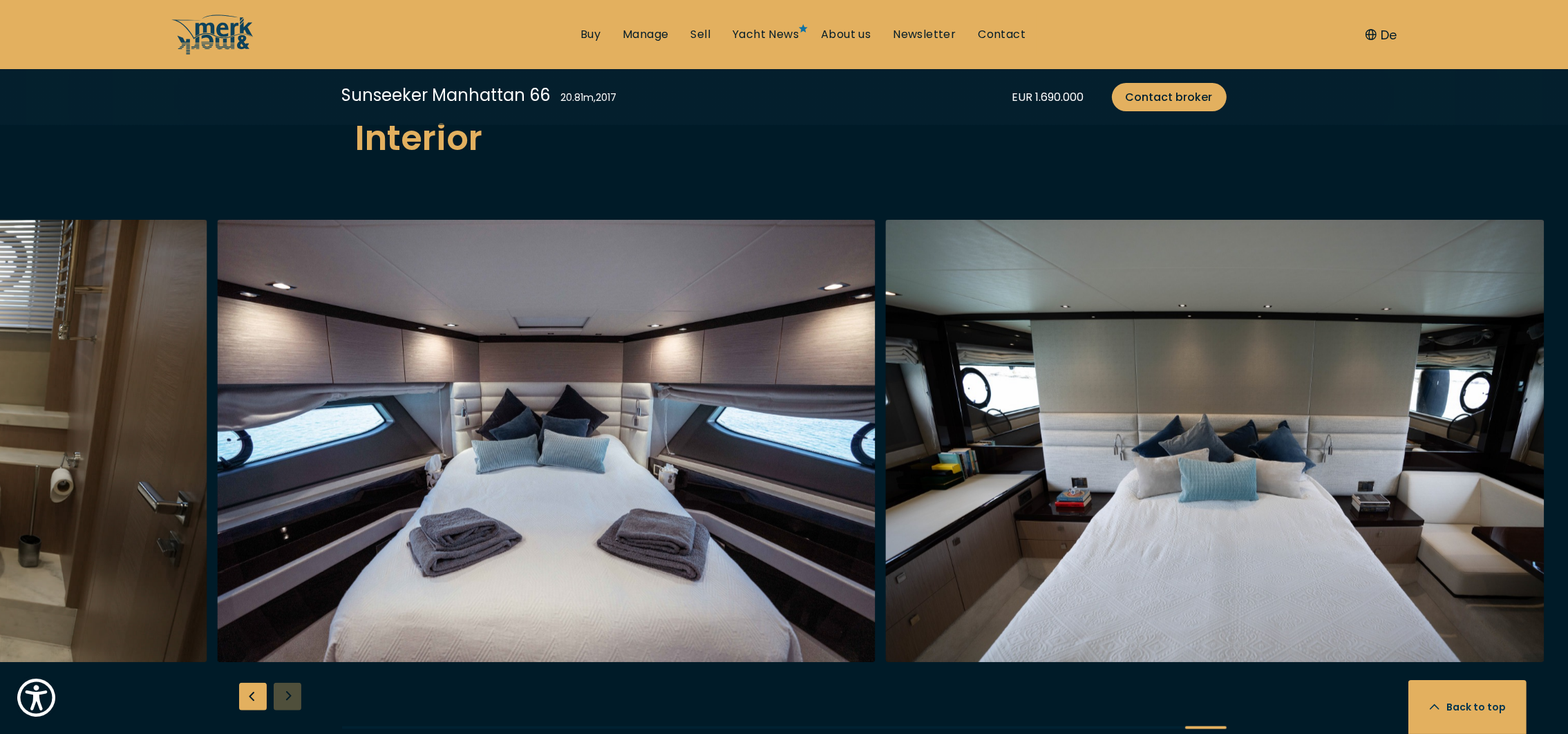
click at [284, 669] on div at bounding box center [784, 486] width 1568 height 532
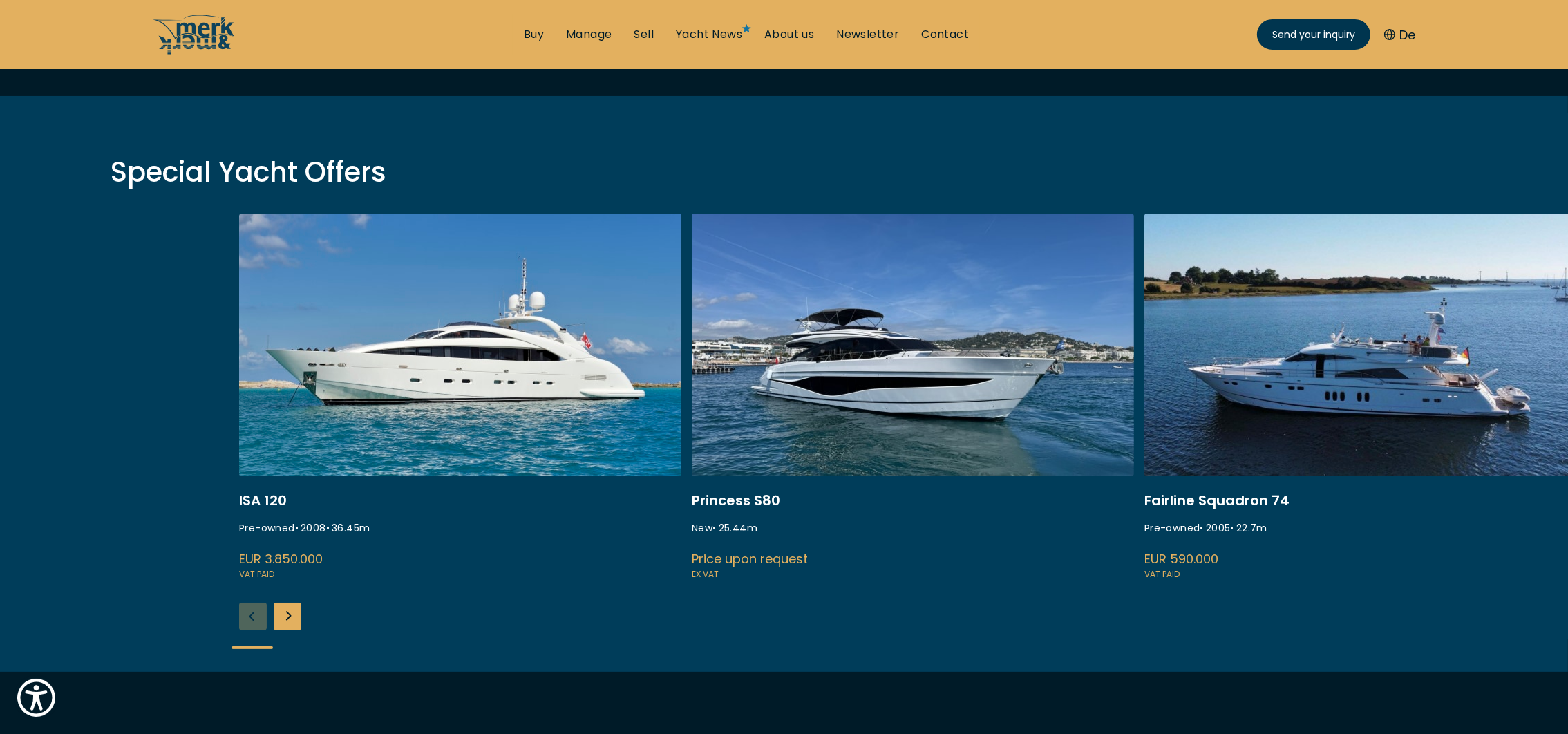
click at [283, 617] on div "Next slide" at bounding box center [287, 616] width 28 height 28
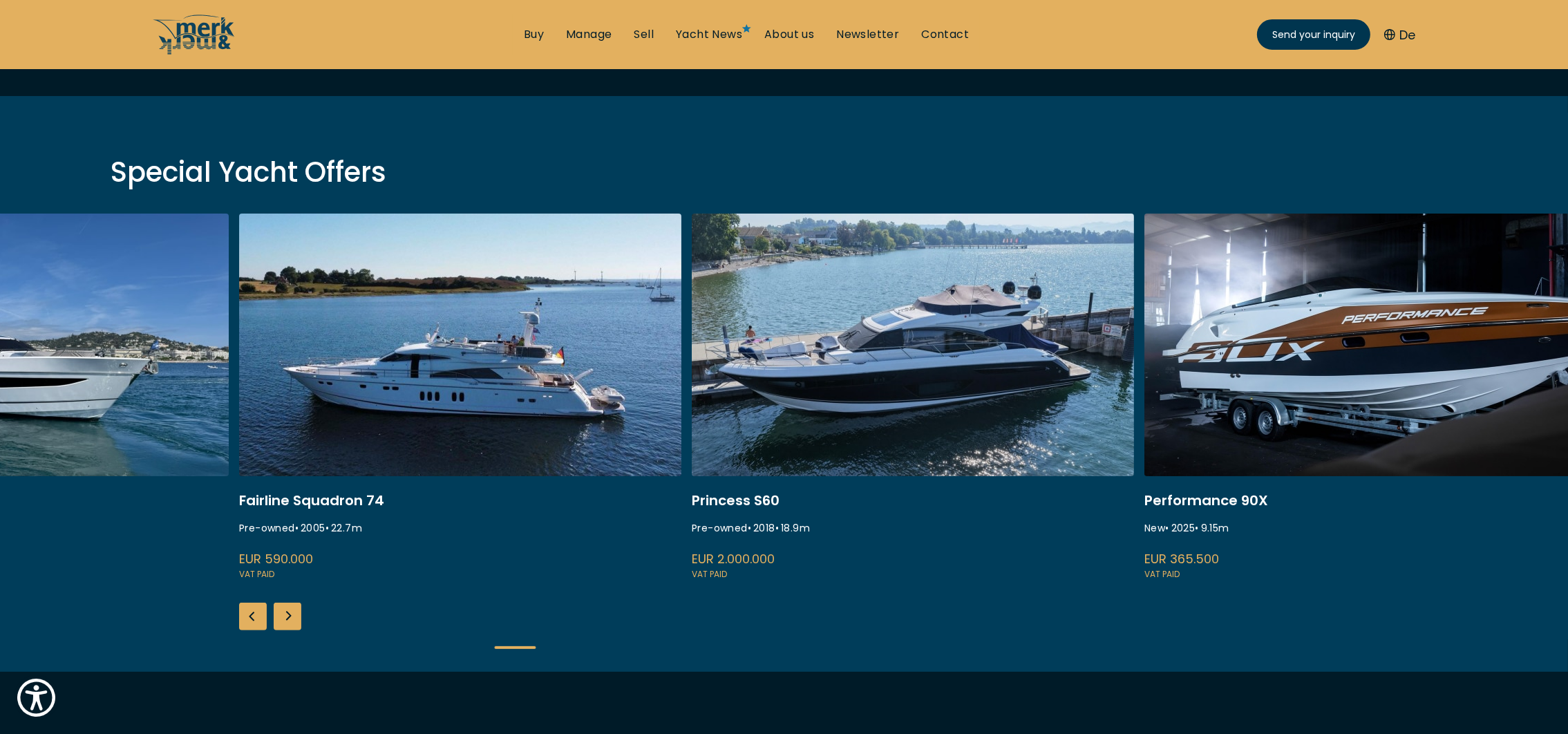
click at [283, 617] on div "Next slide" at bounding box center [287, 616] width 28 height 28
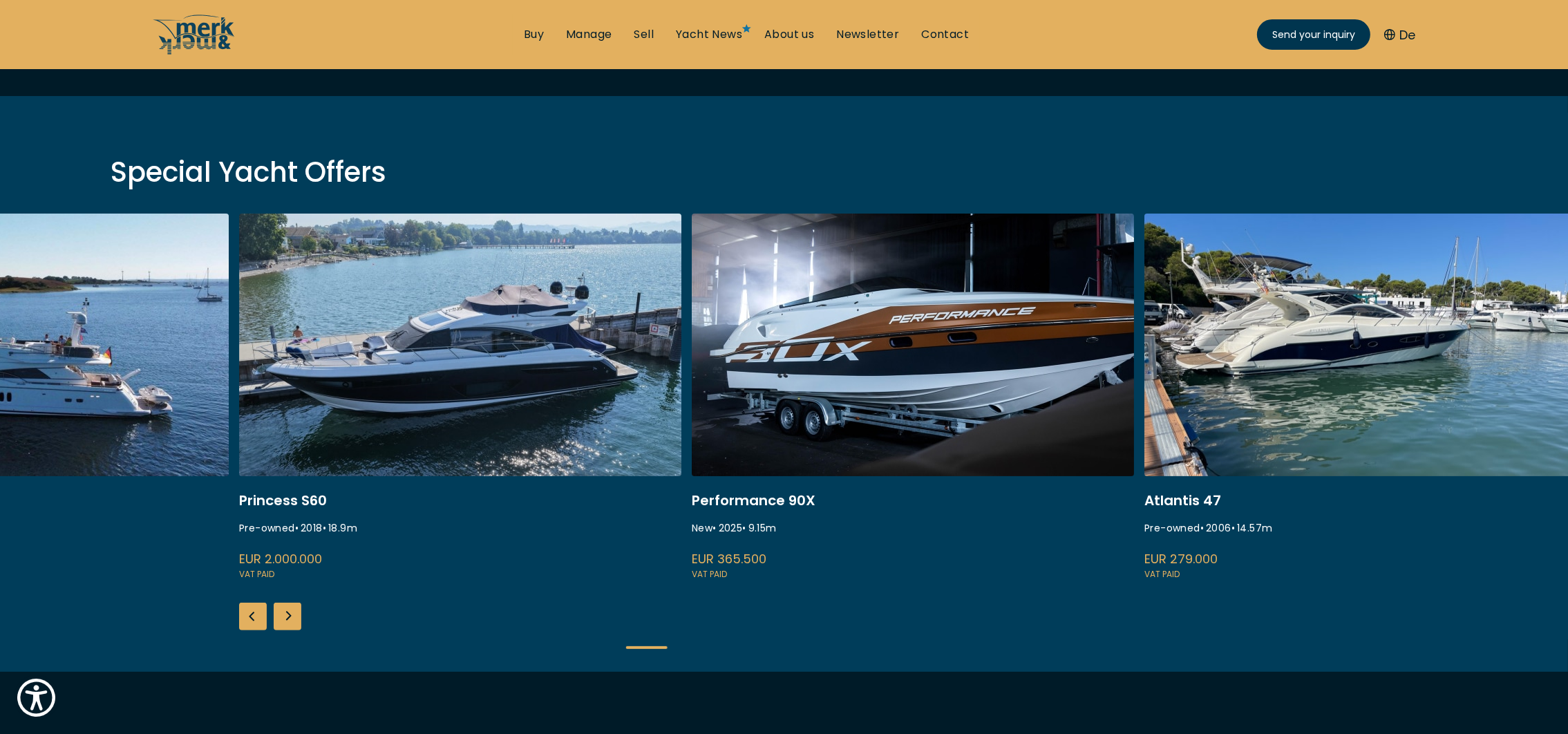
click at [283, 617] on div "Next slide" at bounding box center [287, 616] width 28 height 28
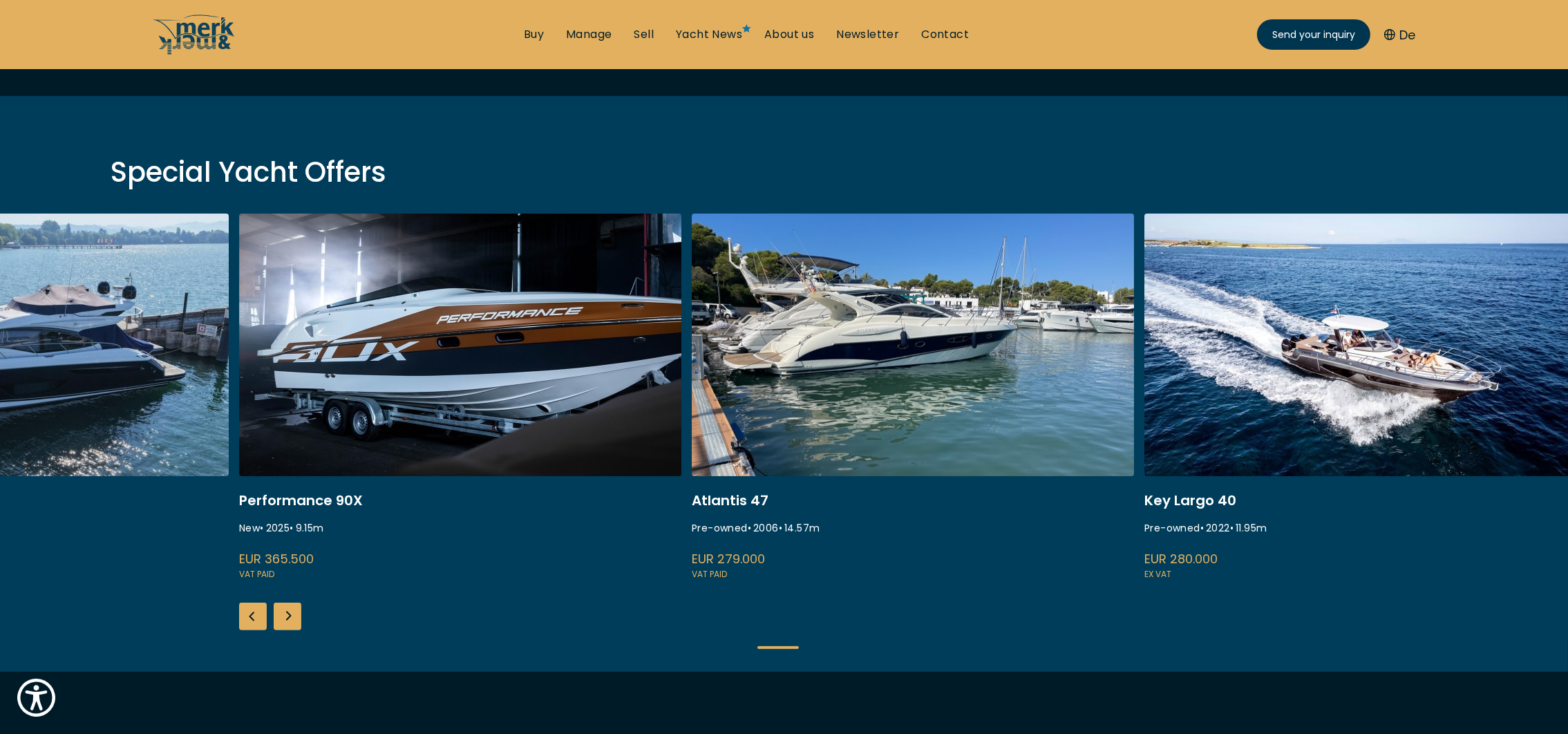
click at [283, 617] on div "Next slide" at bounding box center [287, 616] width 28 height 28
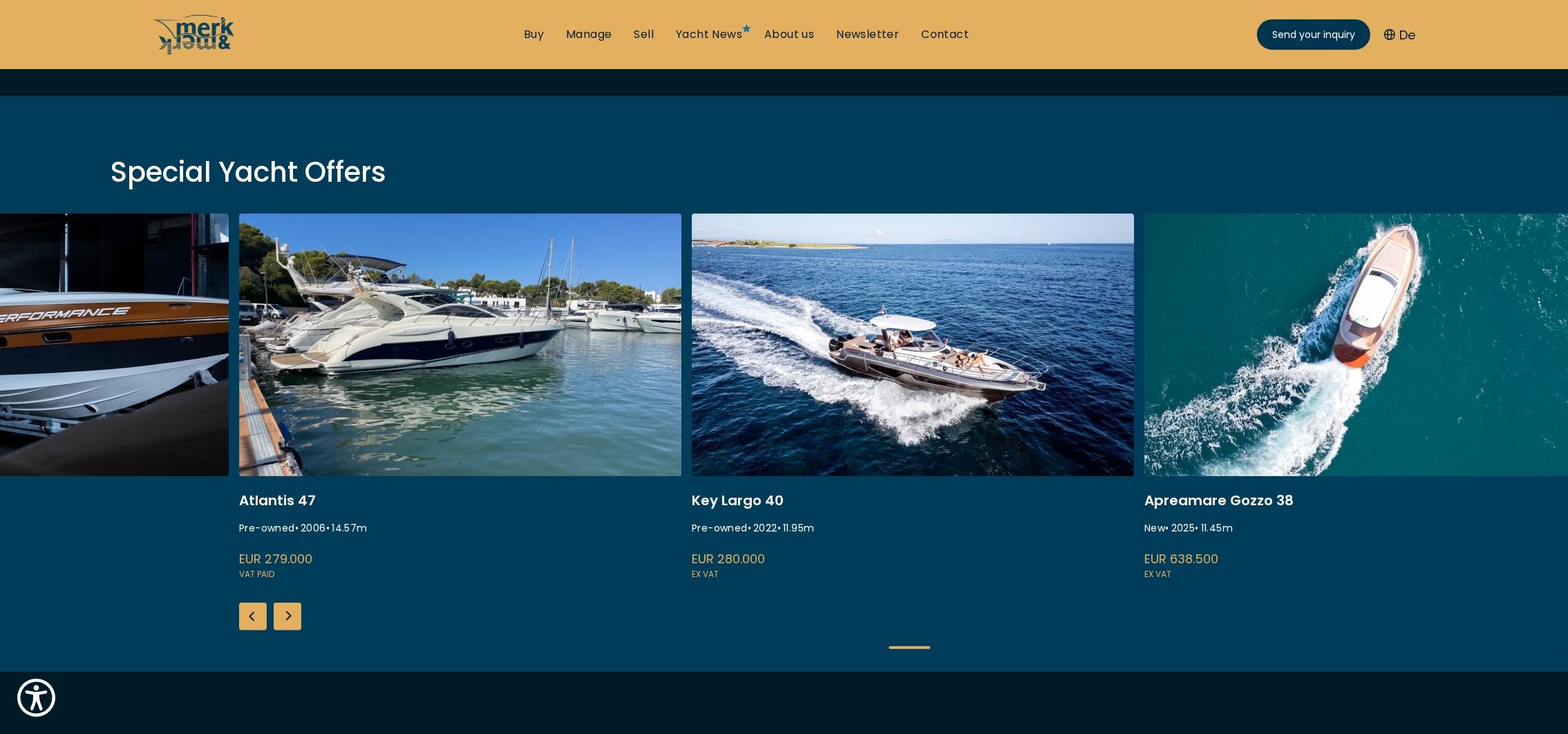
click at [283, 617] on div "Next slide" at bounding box center [287, 616] width 28 height 28
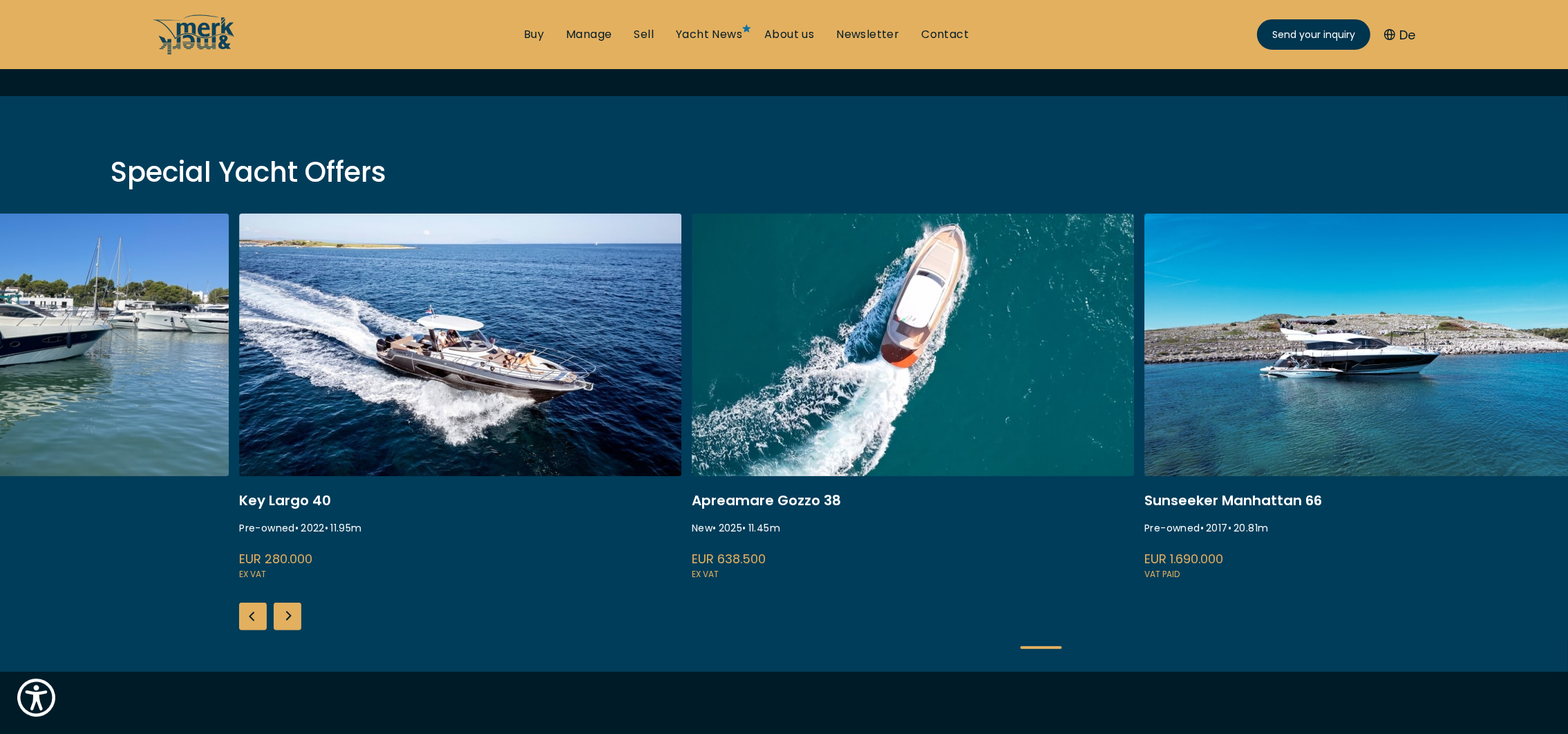
click at [283, 617] on div "Next slide" at bounding box center [287, 616] width 28 height 28
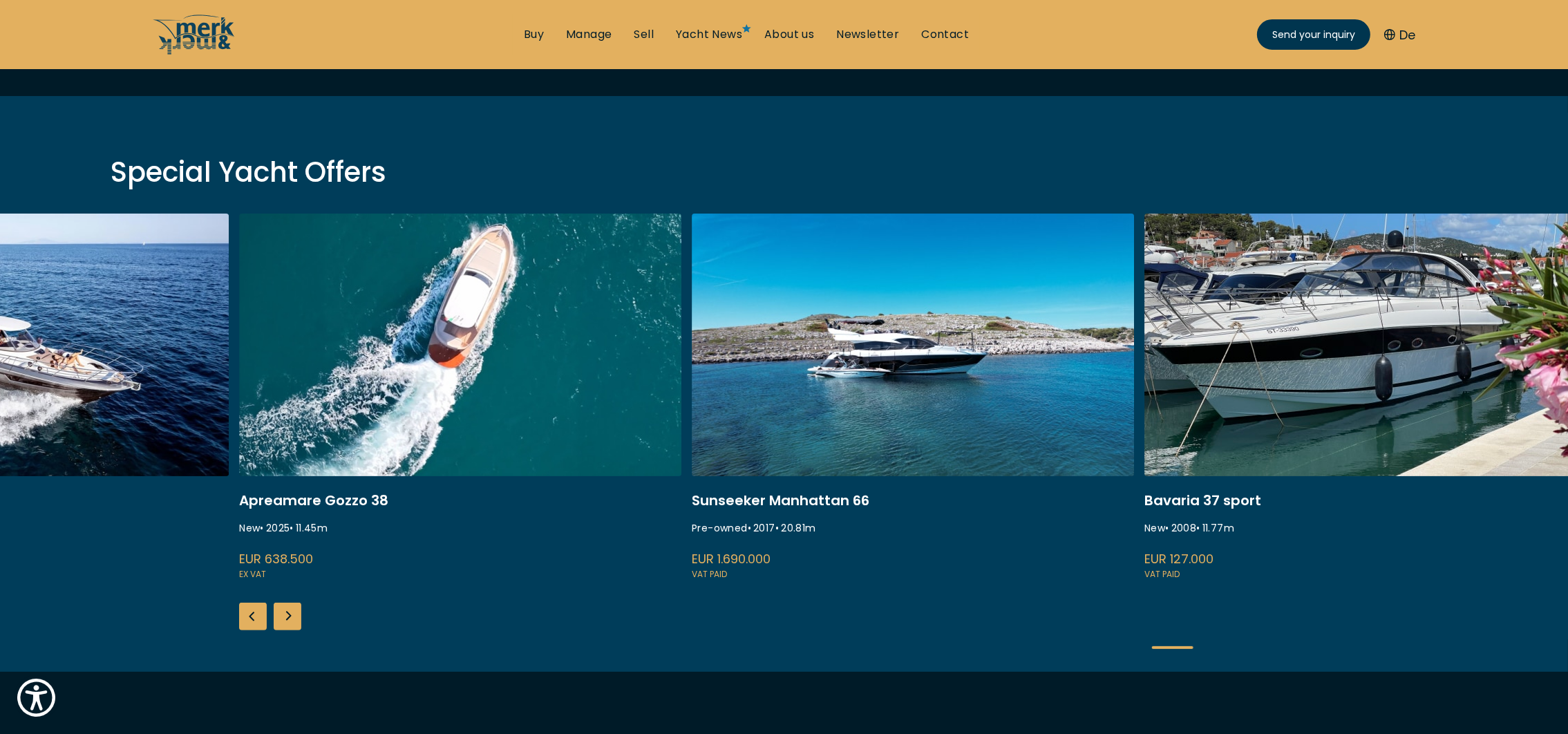
click at [283, 617] on div "Next slide" at bounding box center [287, 616] width 28 height 28
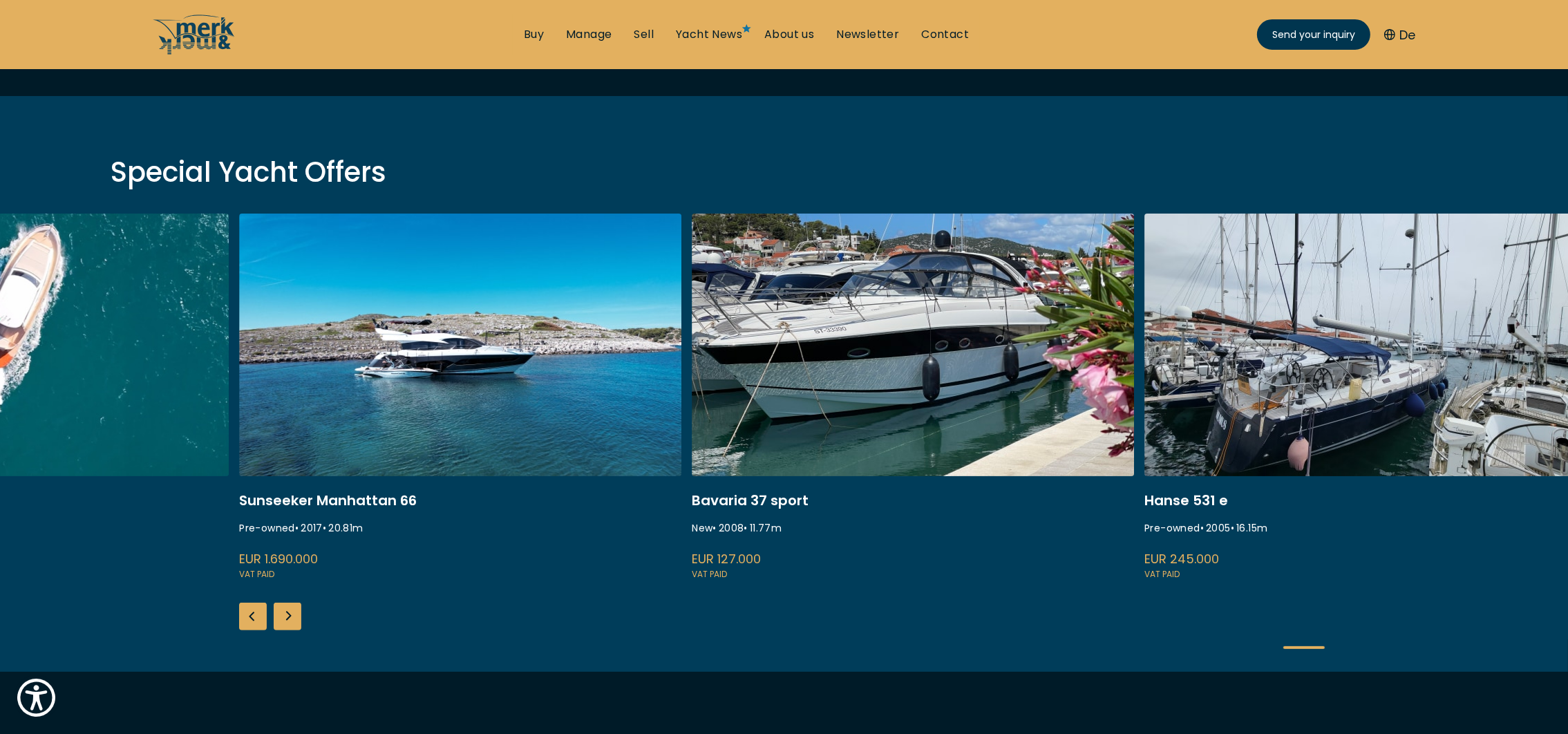
click at [283, 617] on div "Next slide" at bounding box center [287, 616] width 28 height 28
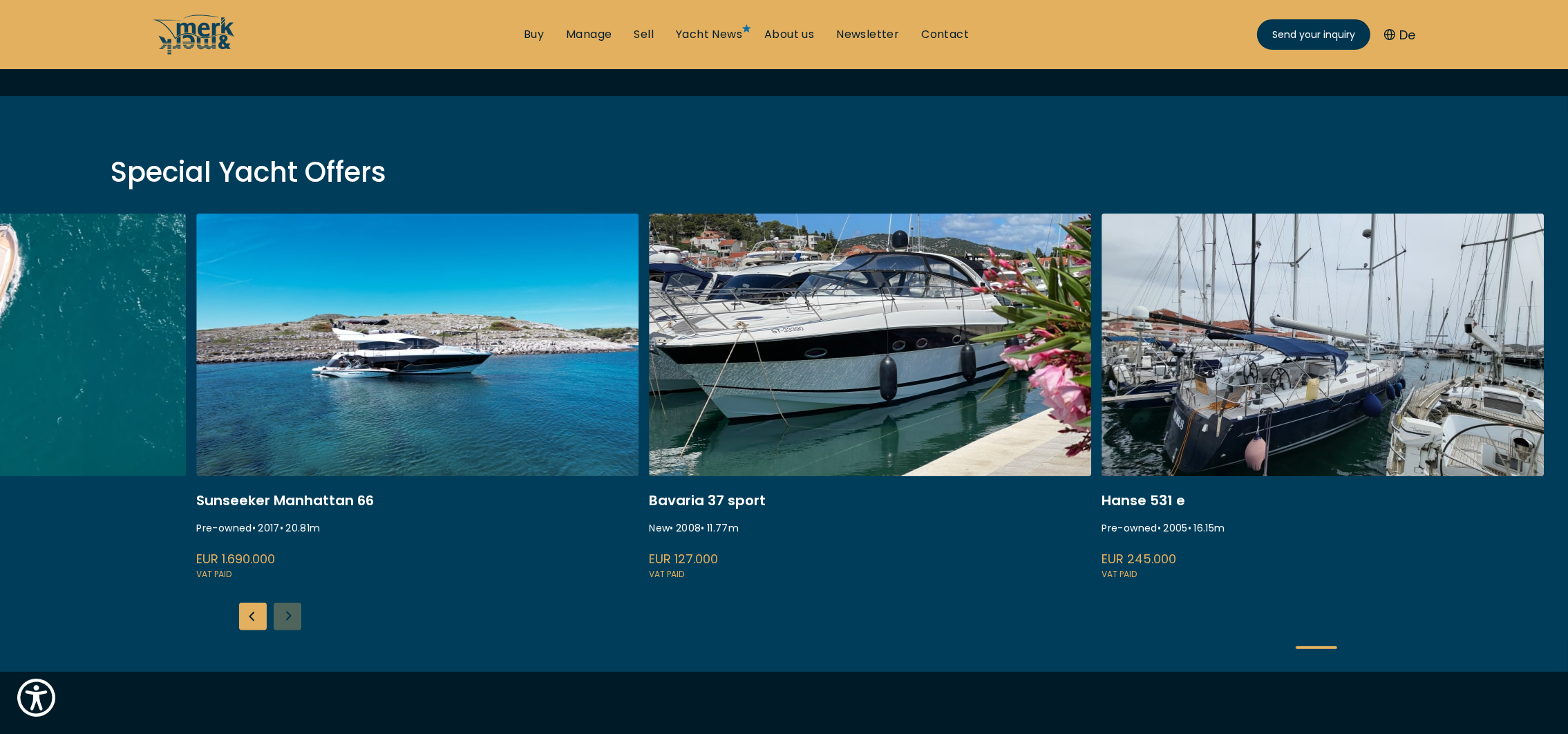
click at [283, 617] on div "ISA 120 Pre-owned • 2008 • 36.45 m EUR 3.850.000 VAT paid Princess S80 New • 25…" at bounding box center [784, 442] width 1568 height 458
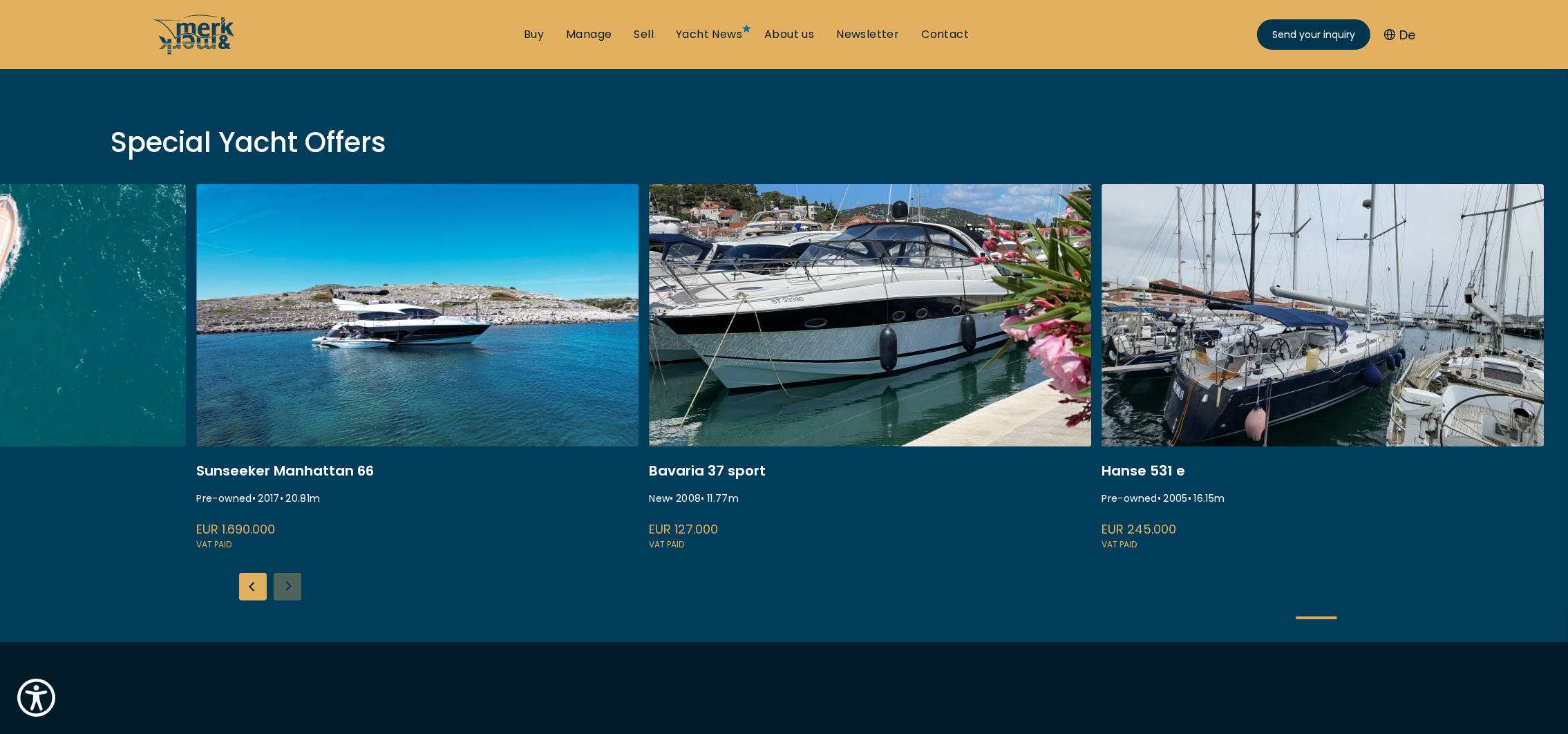
scroll to position [415, 0]
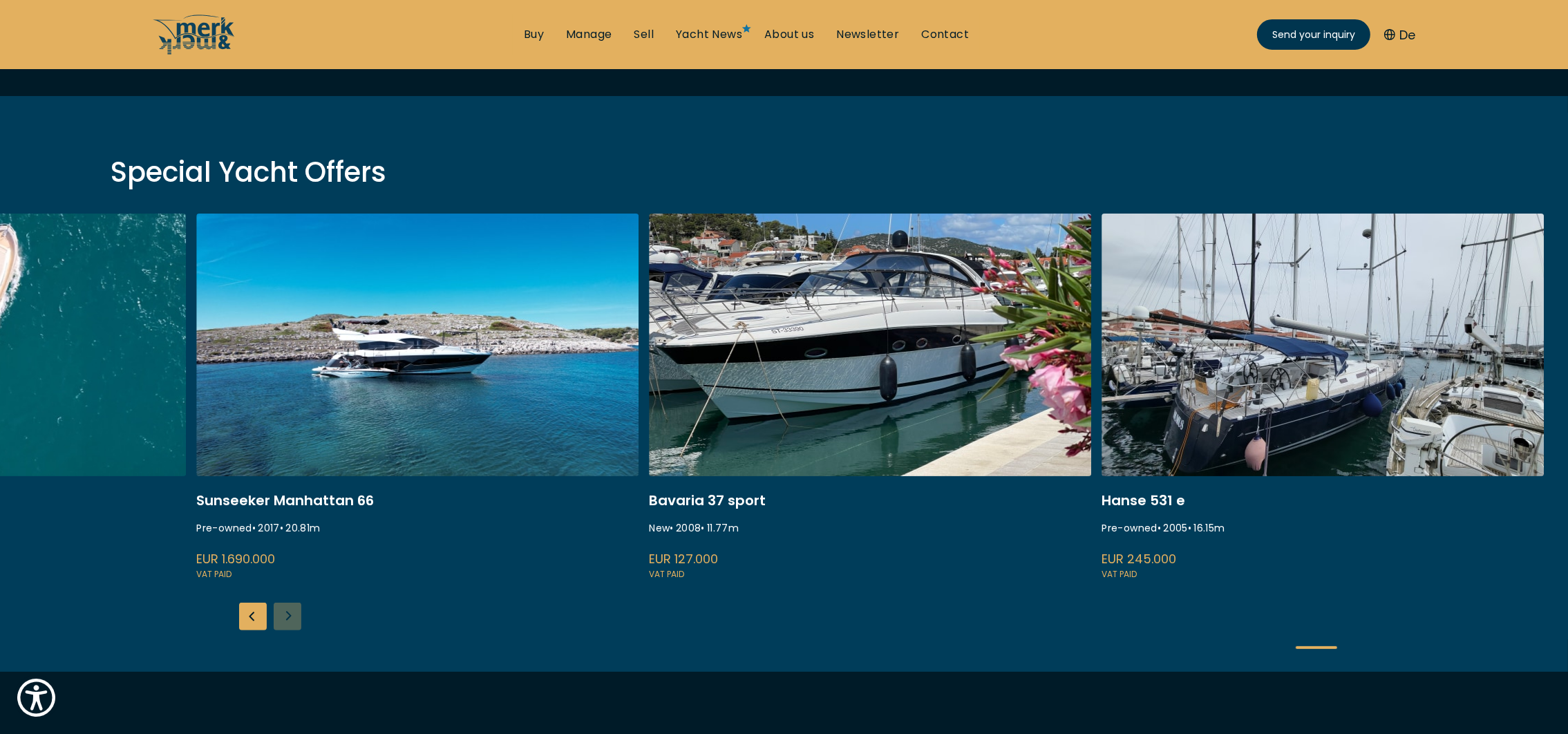
click at [248, 617] on div "Previous slide" at bounding box center [252, 616] width 28 height 28
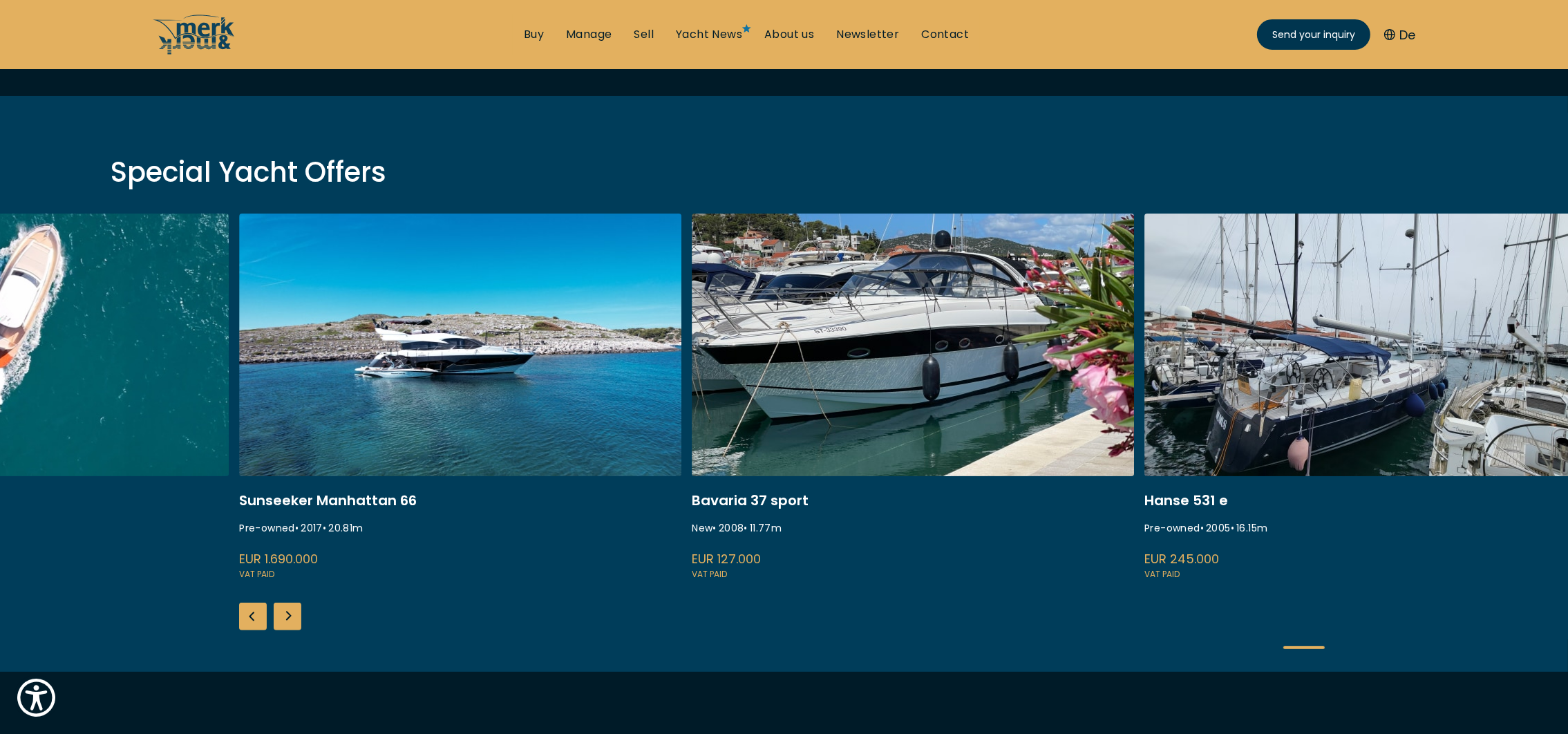
click at [248, 617] on div "Previous slide" at bounding box center [252, 616] width 28 height 28
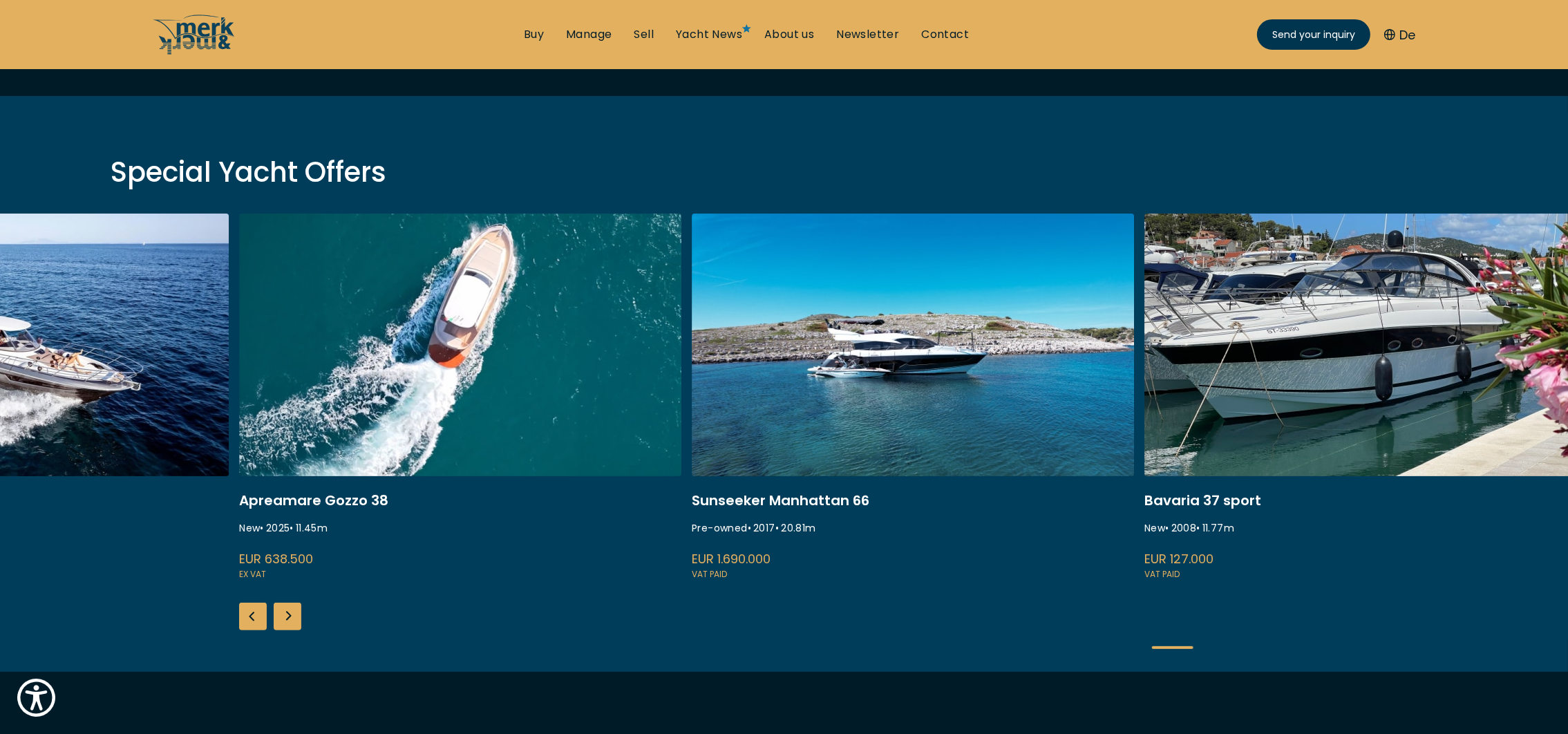
click at [248, 617] on div "Previous slide" at bounding box center [252, 616] width 28 height 28
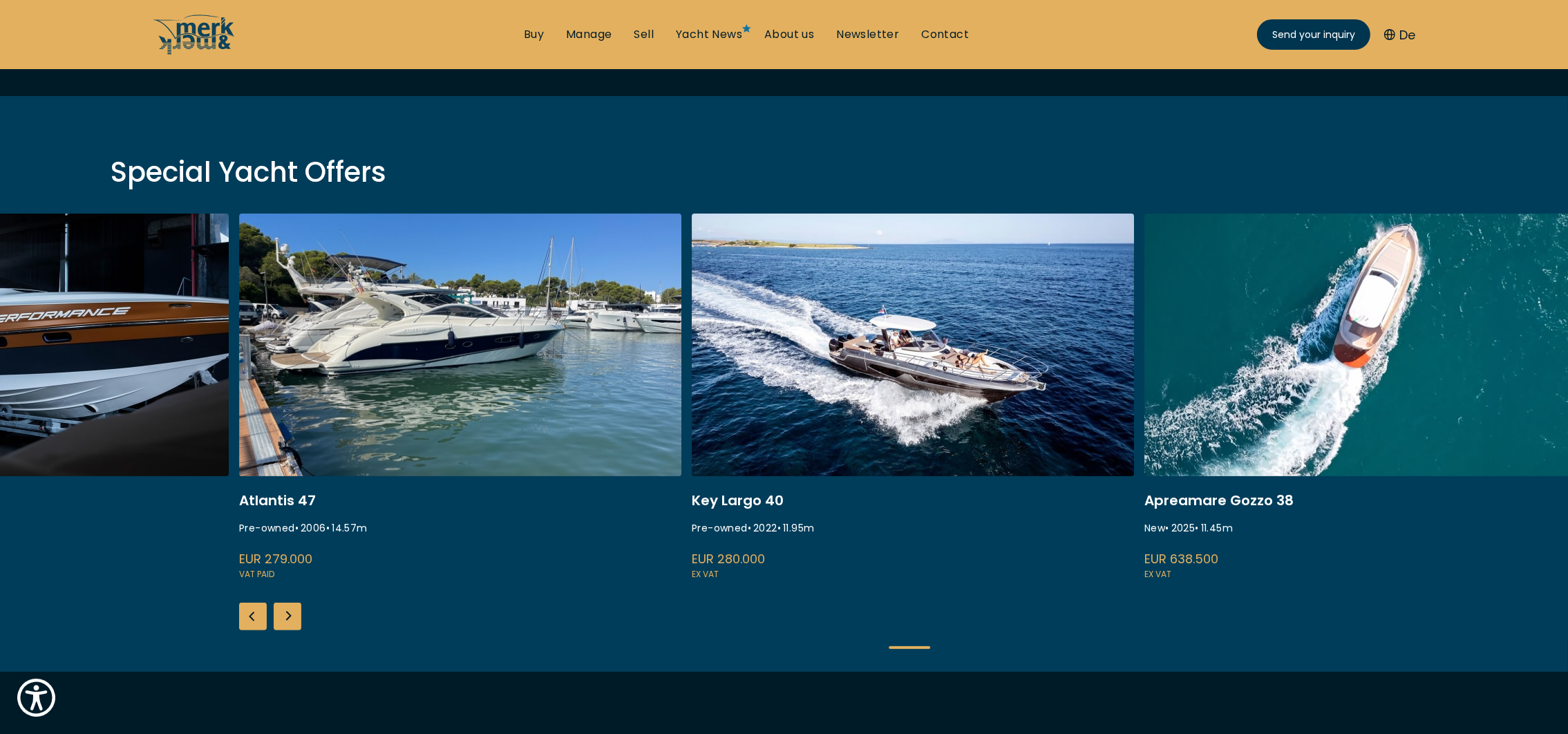
click at [248, 617] on div "Previous slide" at bounding box center [252, 616] width 28 height 28
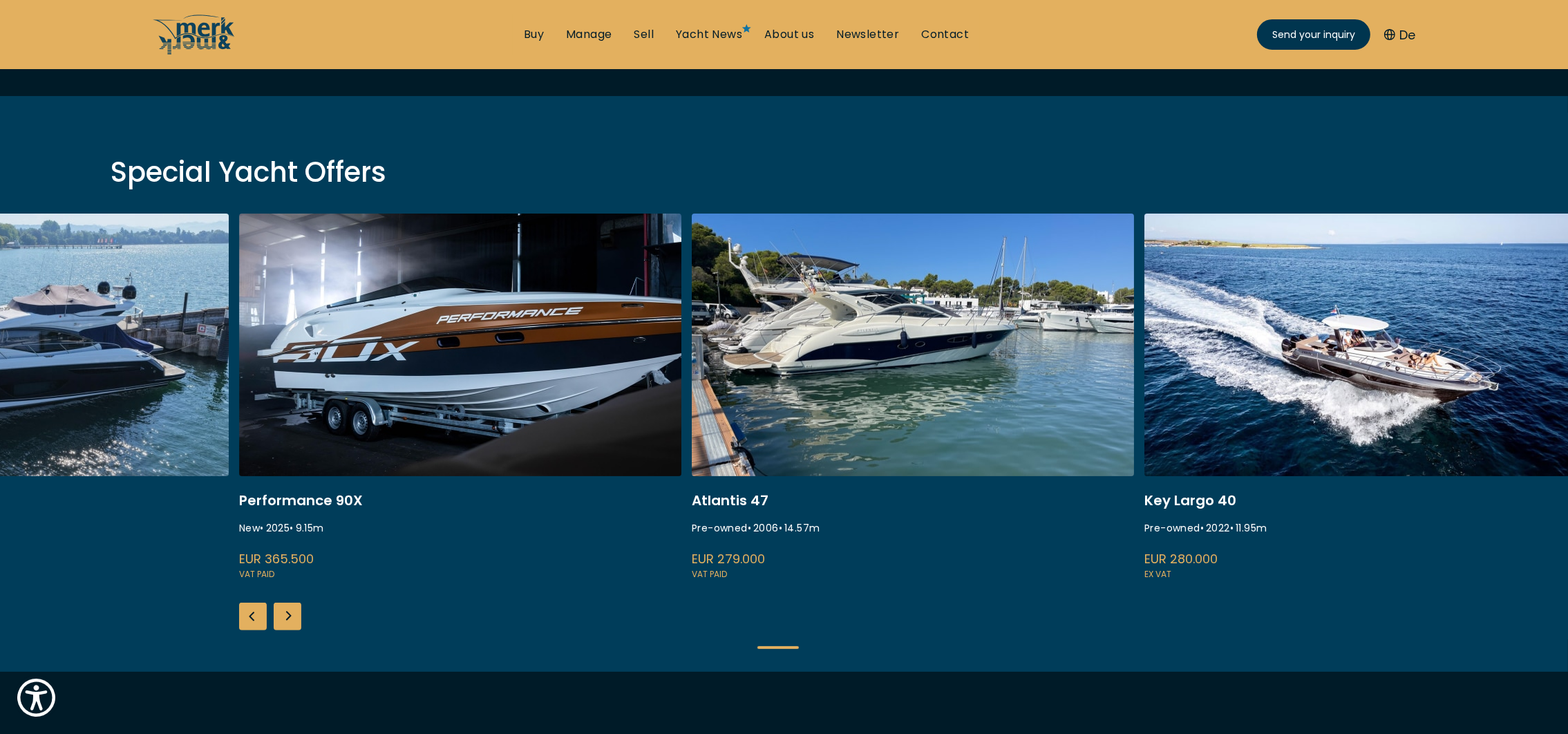
click at [248, 617] on div "Previous slide" at bounding box center [252, 616] width 28 height 28
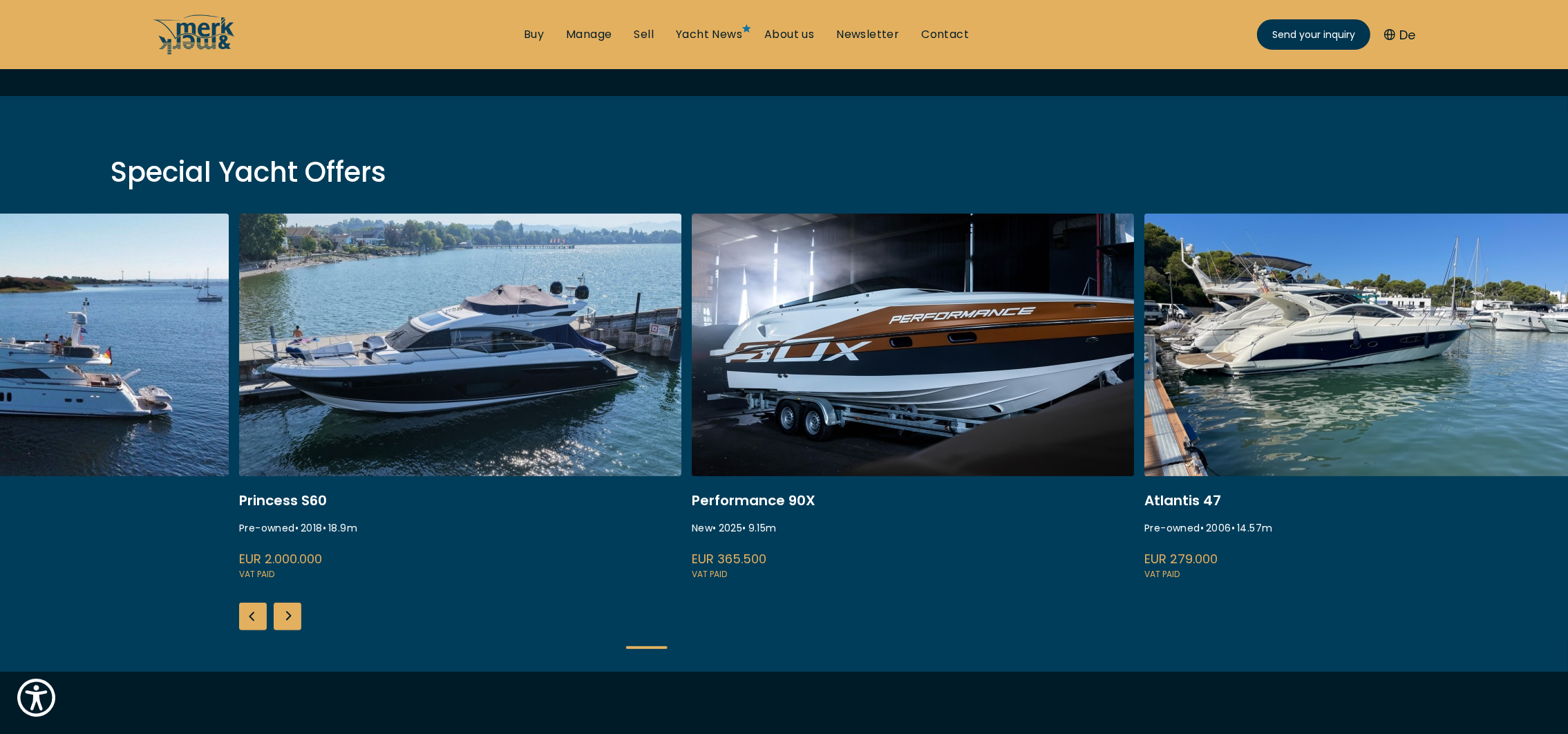
click at [248, 617] on div "Previous slide" at bounding box center [252, 616] width 28 height 28
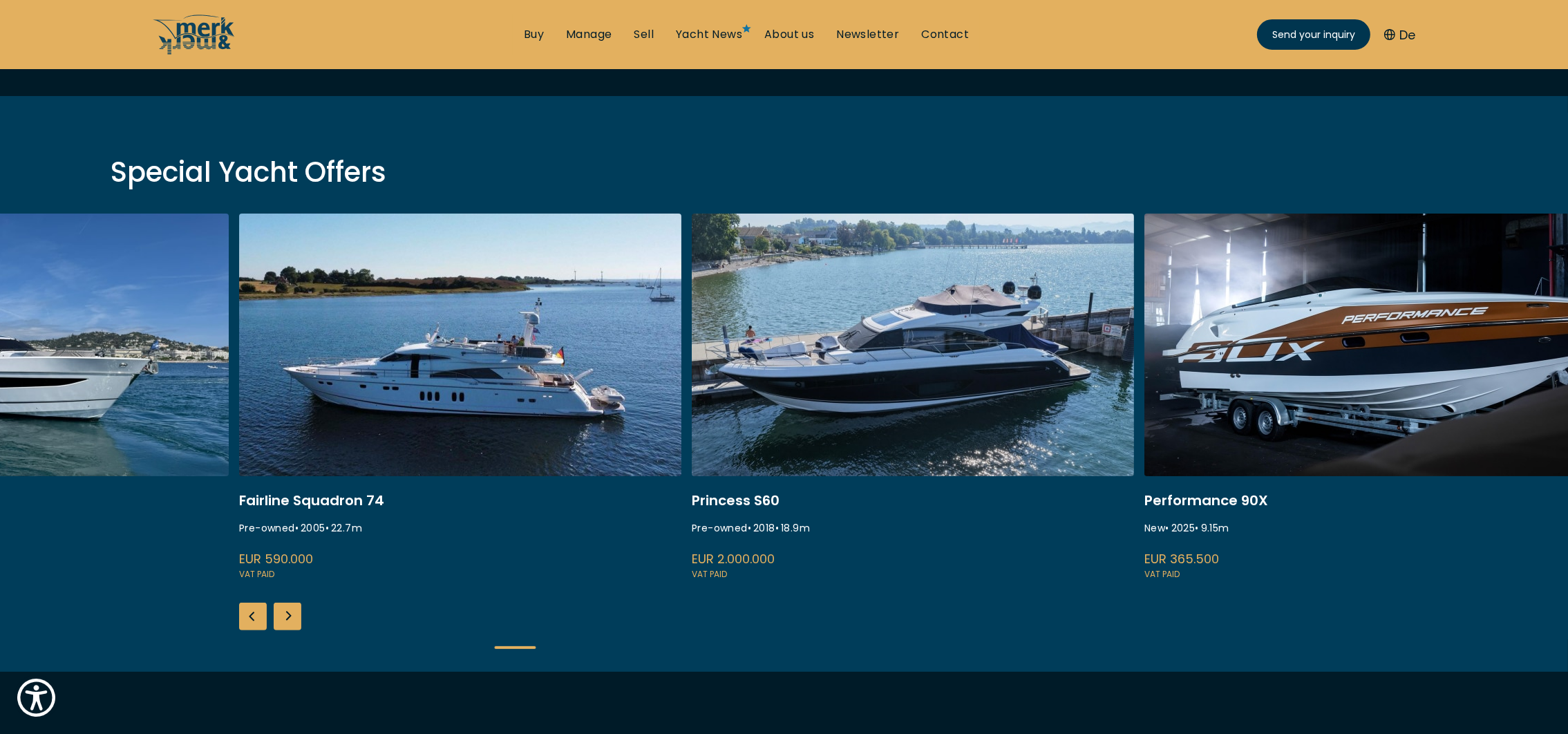
click at [248, 617] on div "Previous slide" at bounding box center [252, 616] width 28 height 28
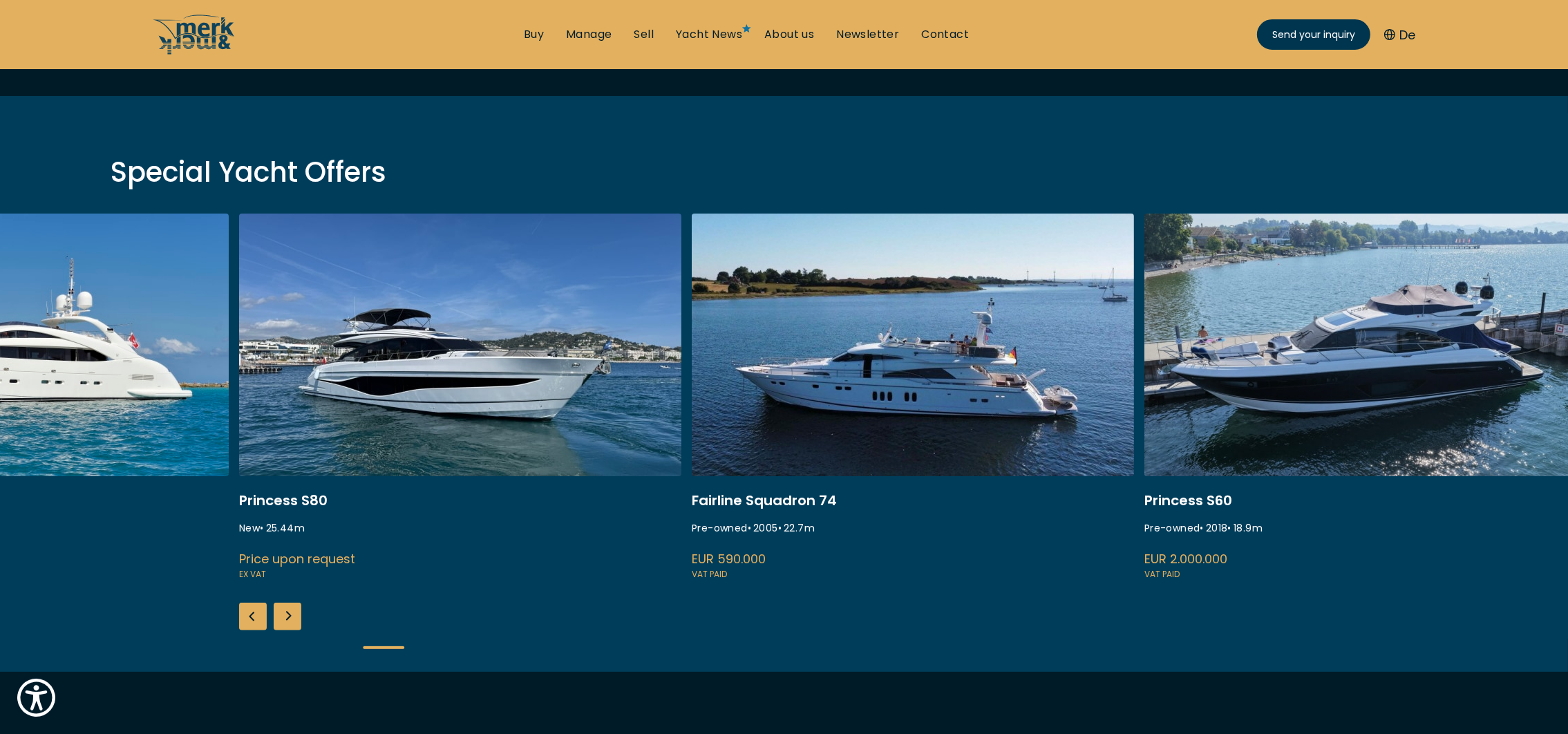
click at [247, 616] on div "Previous slide" at bounding box center [252, 616] width 28 height 28
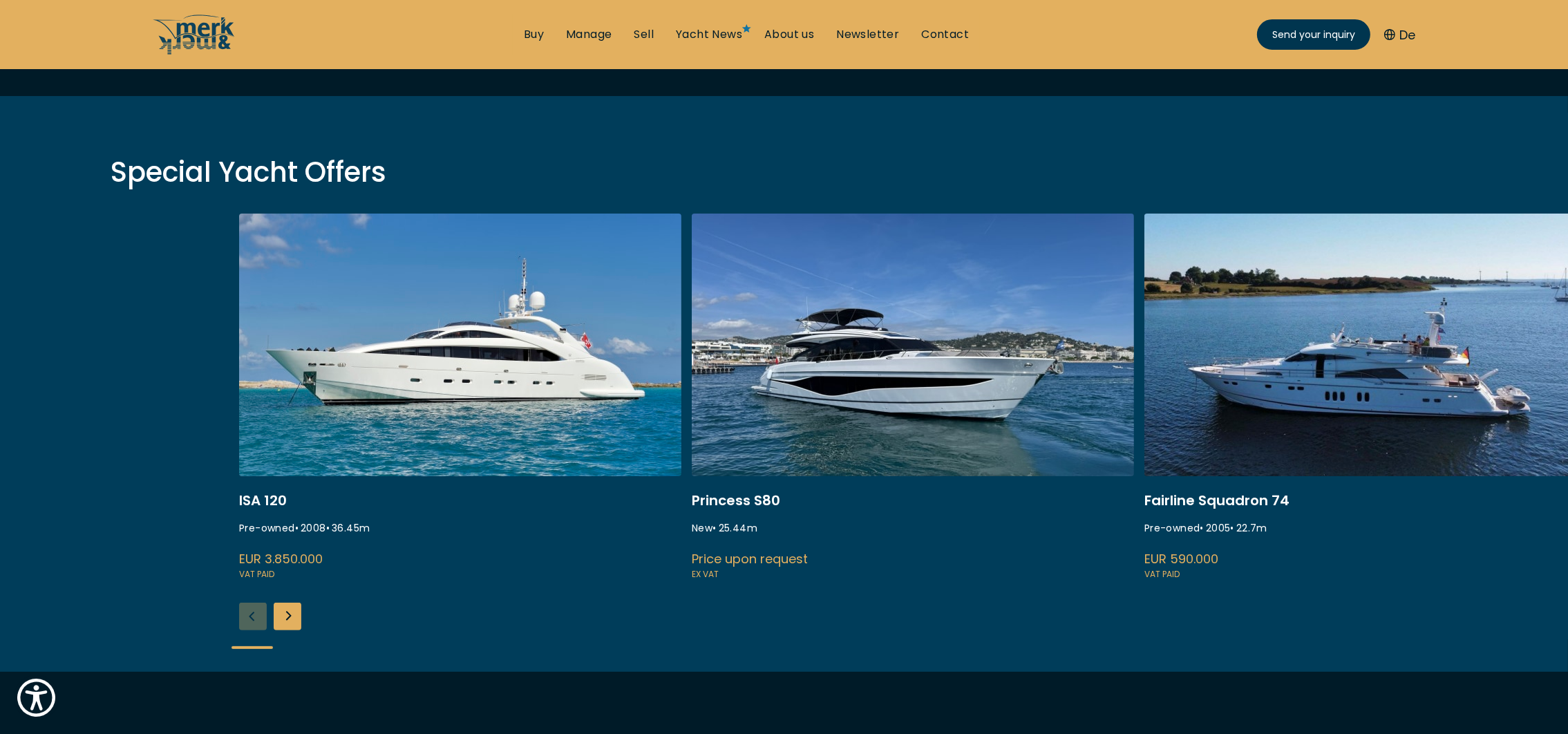
click at [243, 612] on div "ISA 120 Pre-owned • 2008 • 36.45 m EUR 3.850.000 VAT paid Princess S80 New • 25…" at bounding box center [784, 442] width 1568 height 458
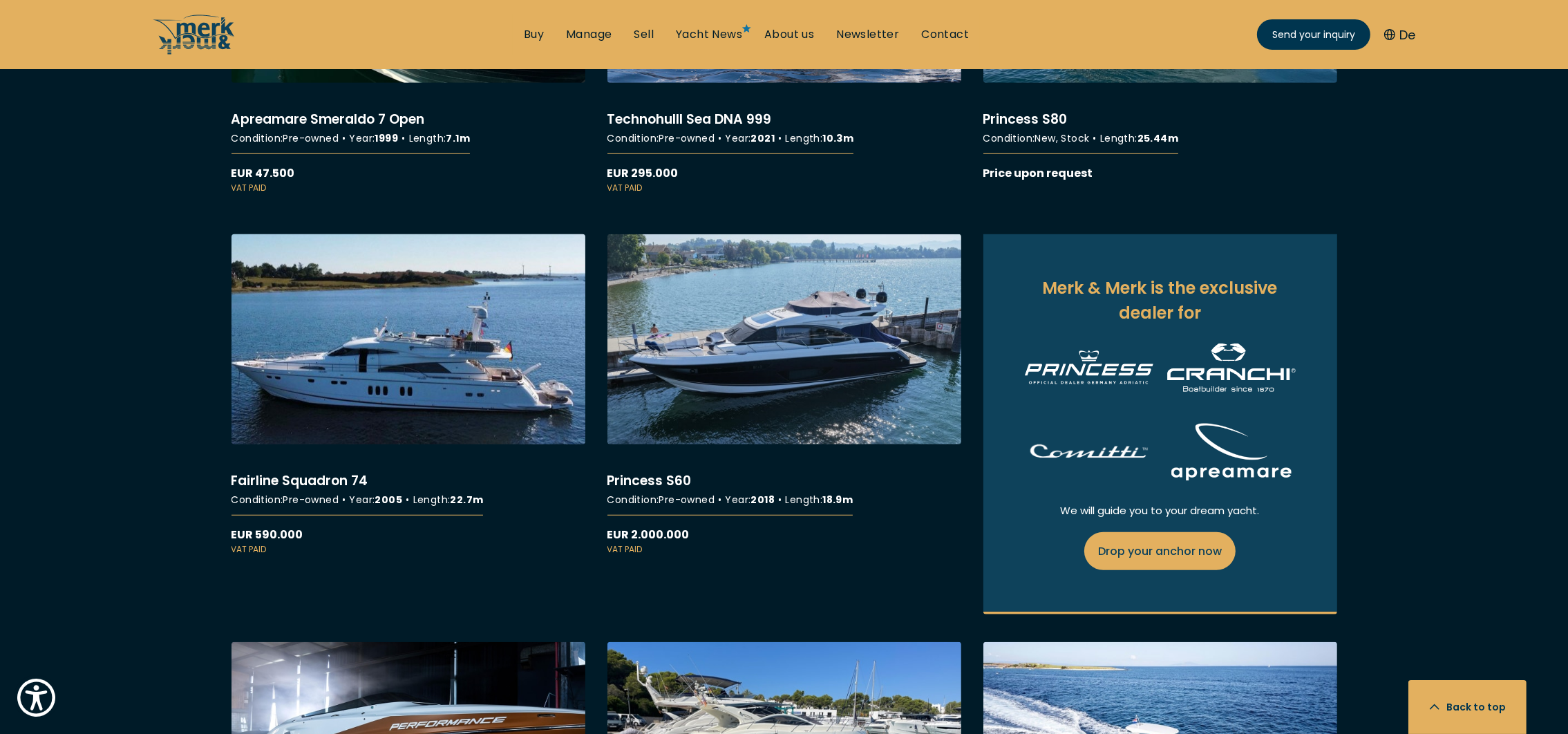
scroll to position [1451, 0]
